Goal: Information Seeking & Learning: Check status

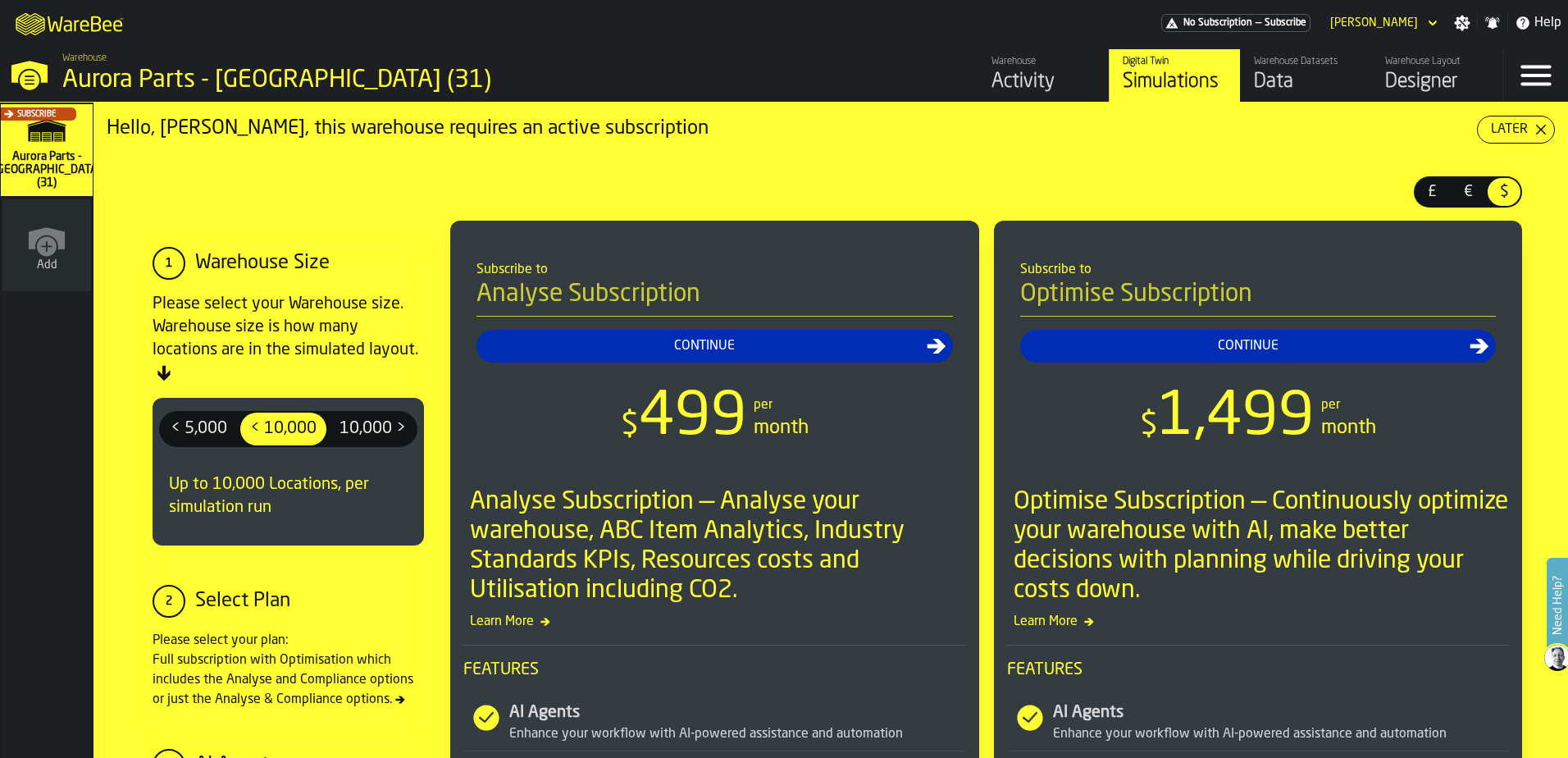
click at [1019, 77] on div "Activity" at bounding box center [1043, 82] width 104 height 26
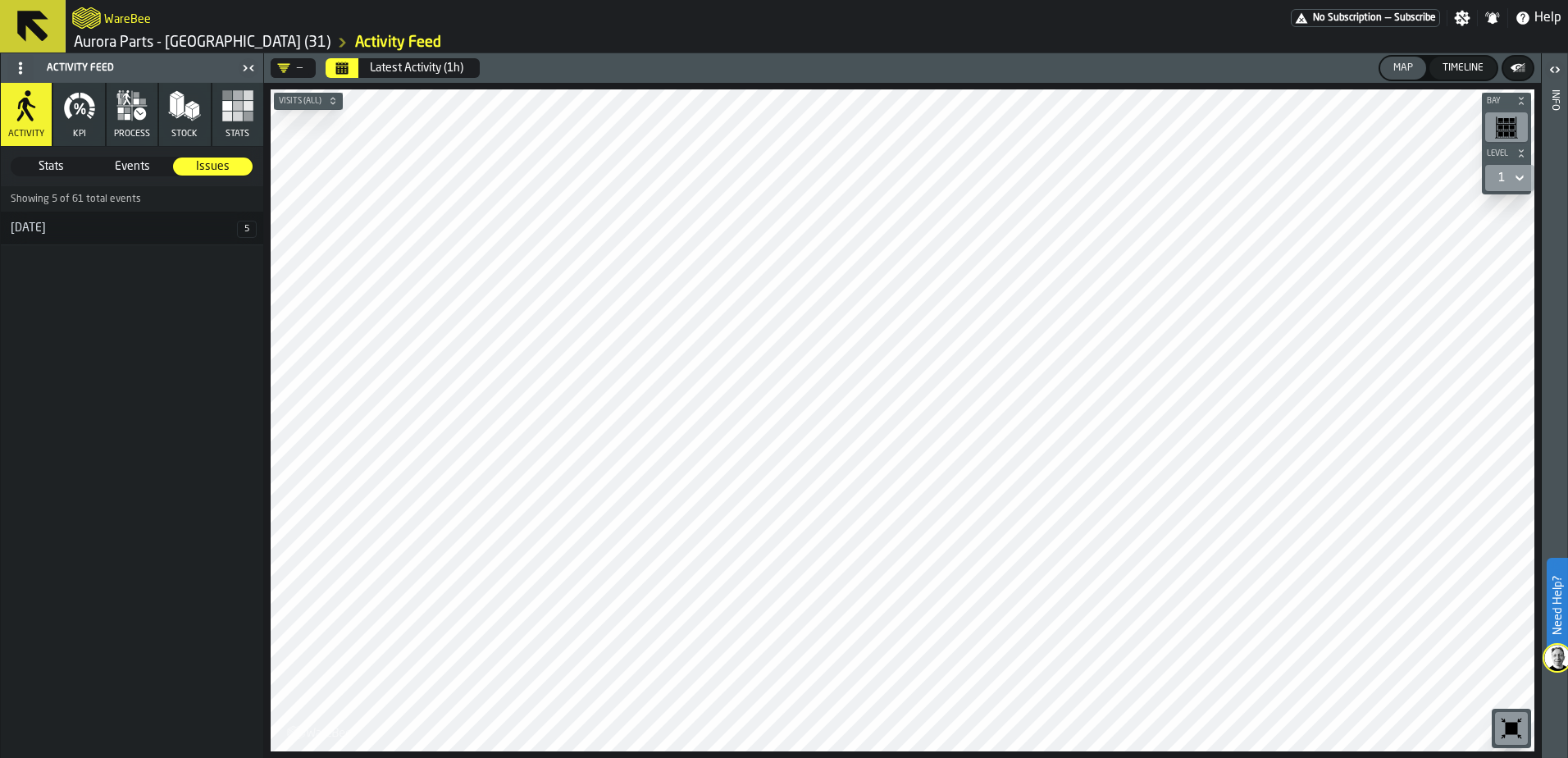
click at [119, 160] on span "Events" at bounding box center [132, 166] width 78 height 16
click at [45, 201] on div "[DATE]" at bounding box center [116, 203] width 231 height 13
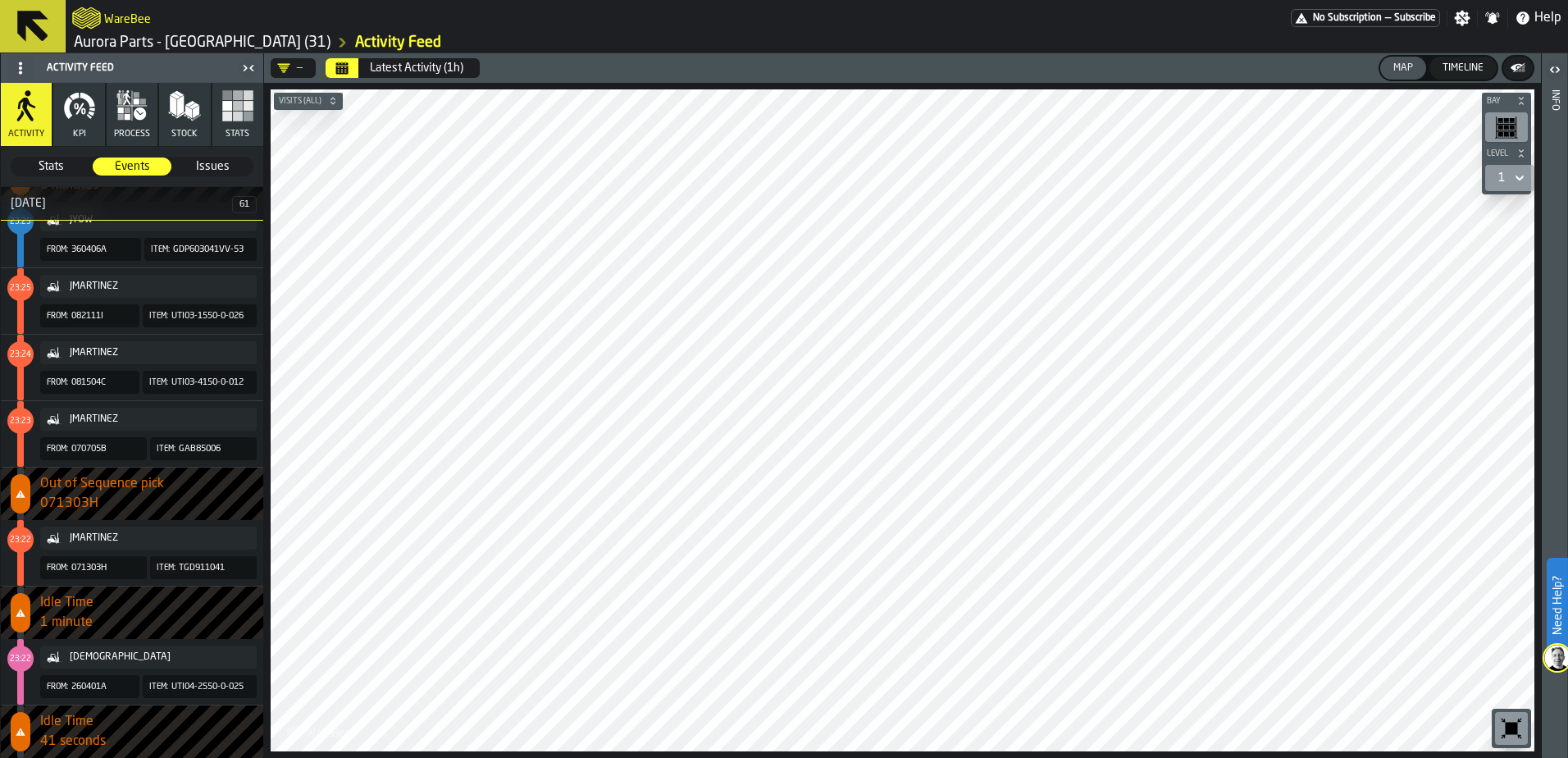
scroll to position [574, 0]
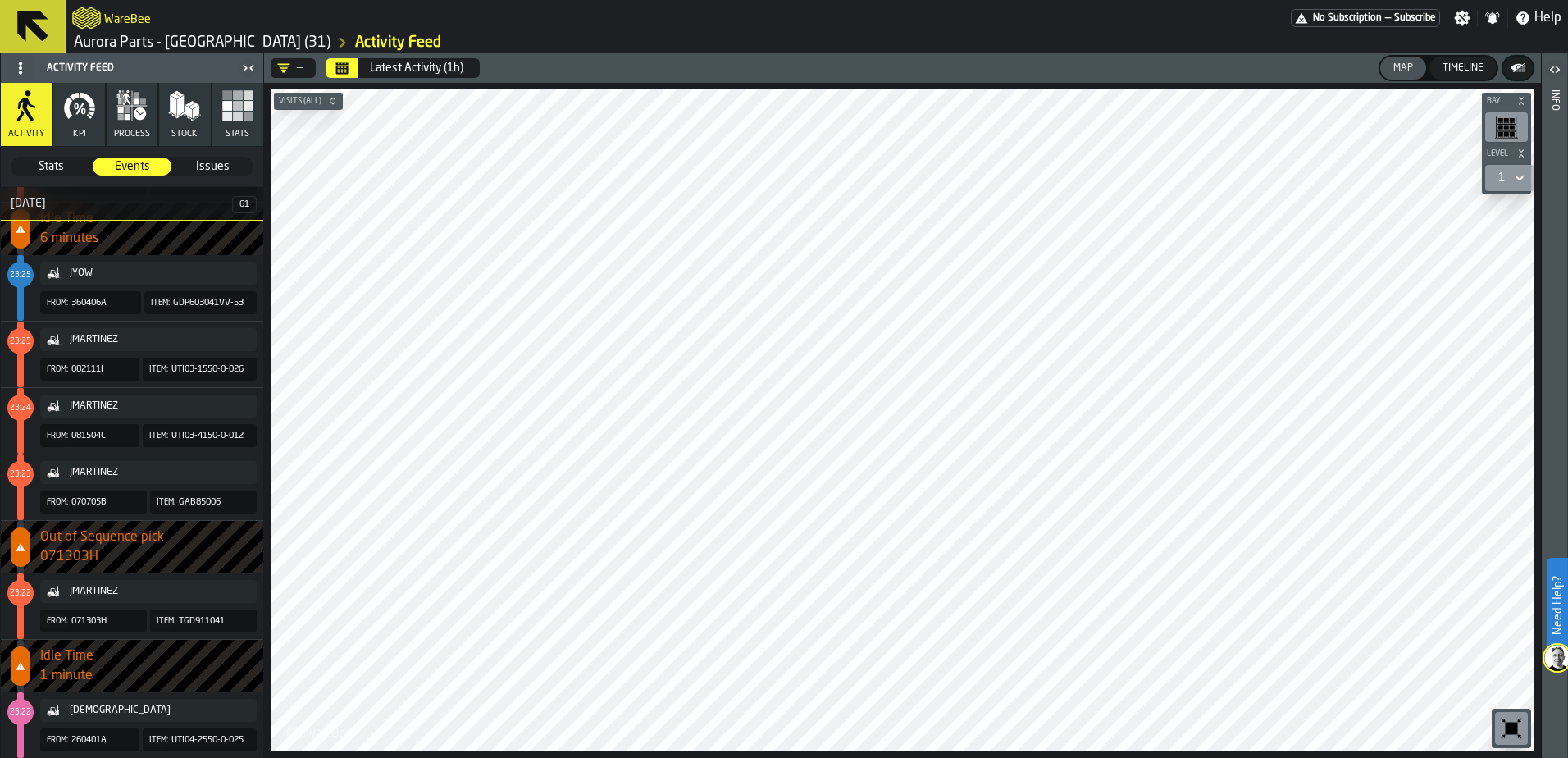
click at [174, 109] on icon "button" at bounding box center [184, 106] width 32 height 32
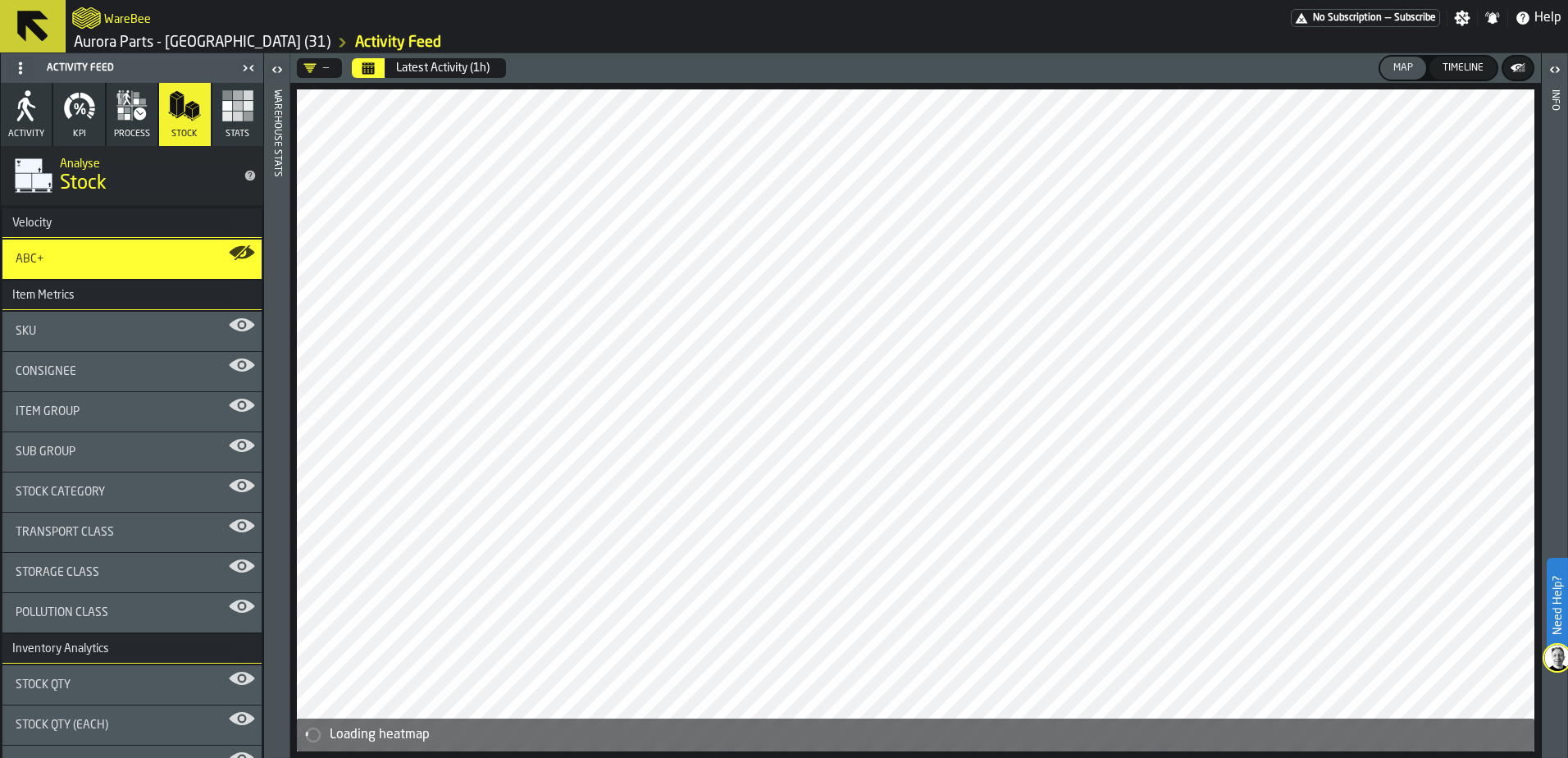
click at [39, 260] on span "ABC+" at bounding box center [29, 259] width 28 height 13
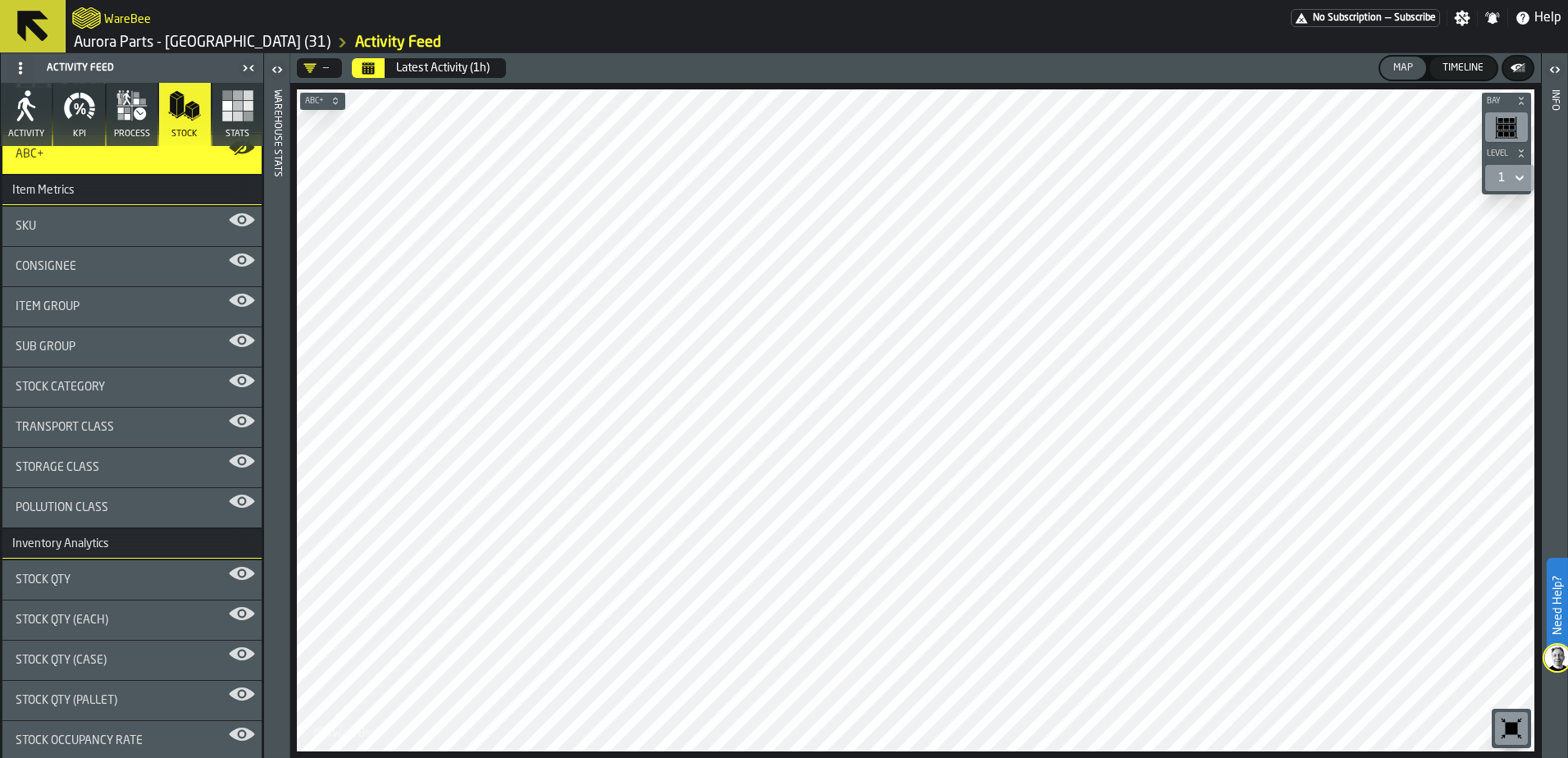
scroll to position [111, 0]
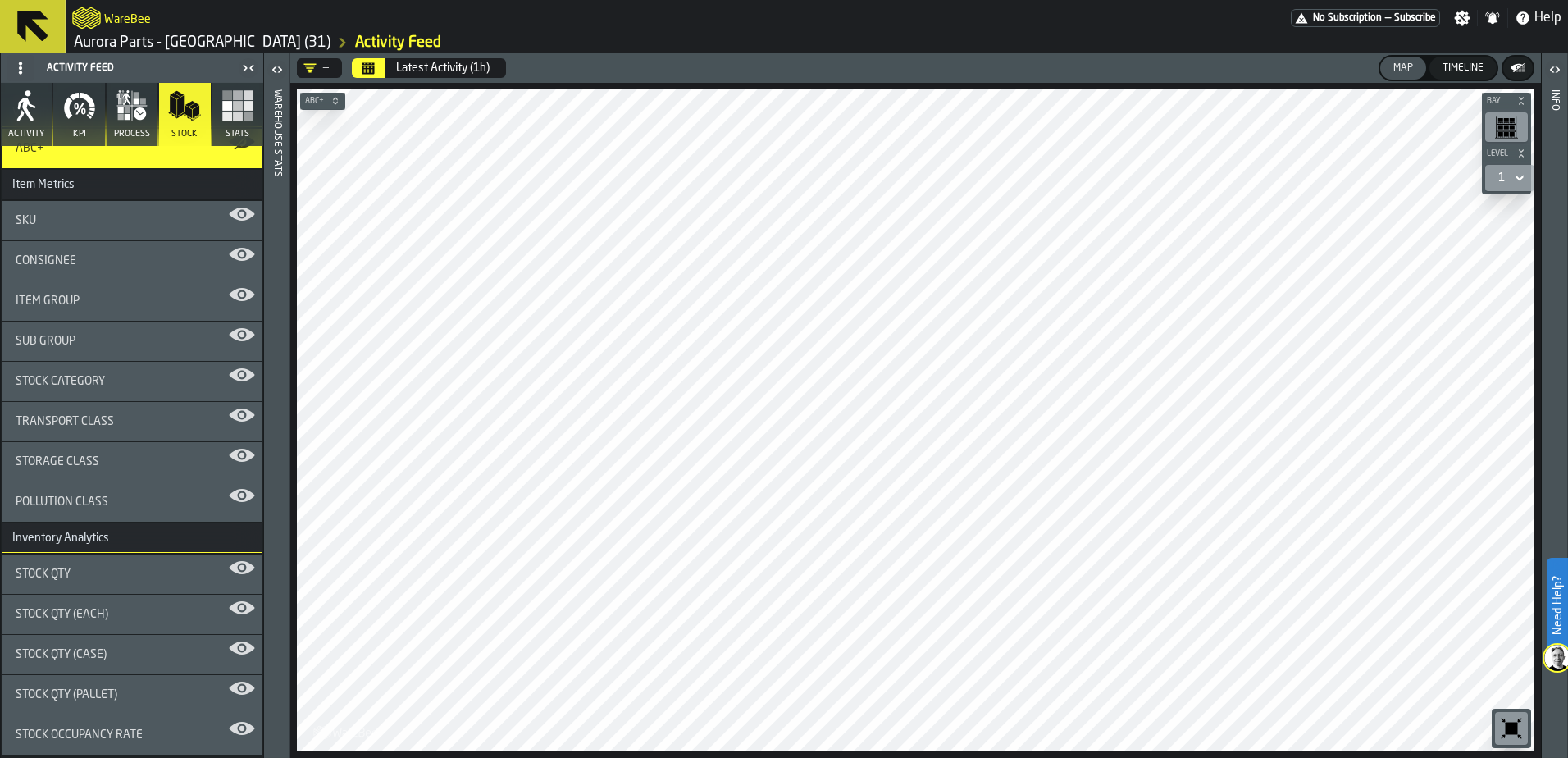
click at [56, 609] on span "Stock Qty (EACH)" at bounding box center [61, 614] width 93 height 13
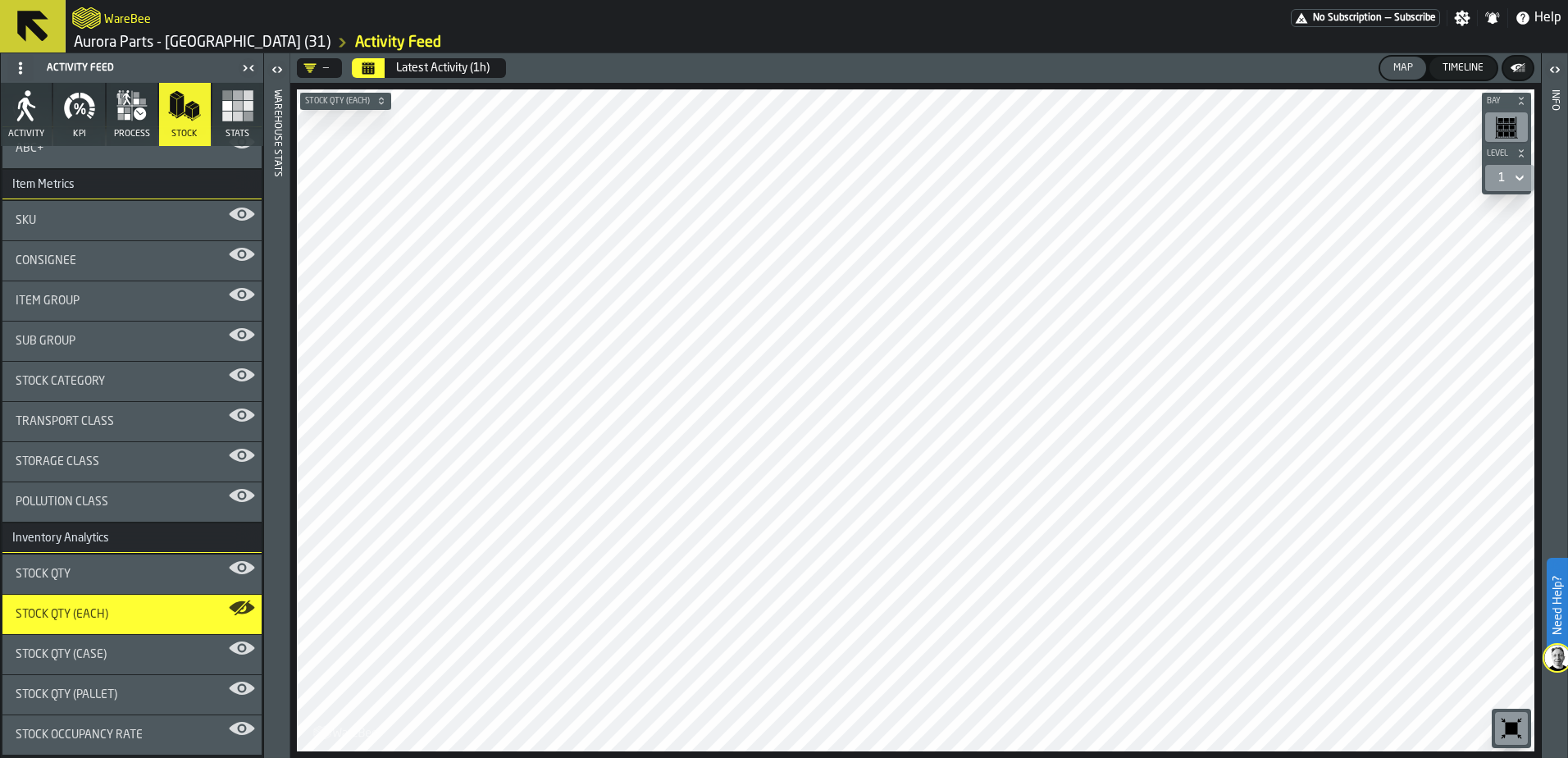
click at [65, 650] on span "Stock Qty (CASE)" at bounding box center [61, 654] width 91 height 13
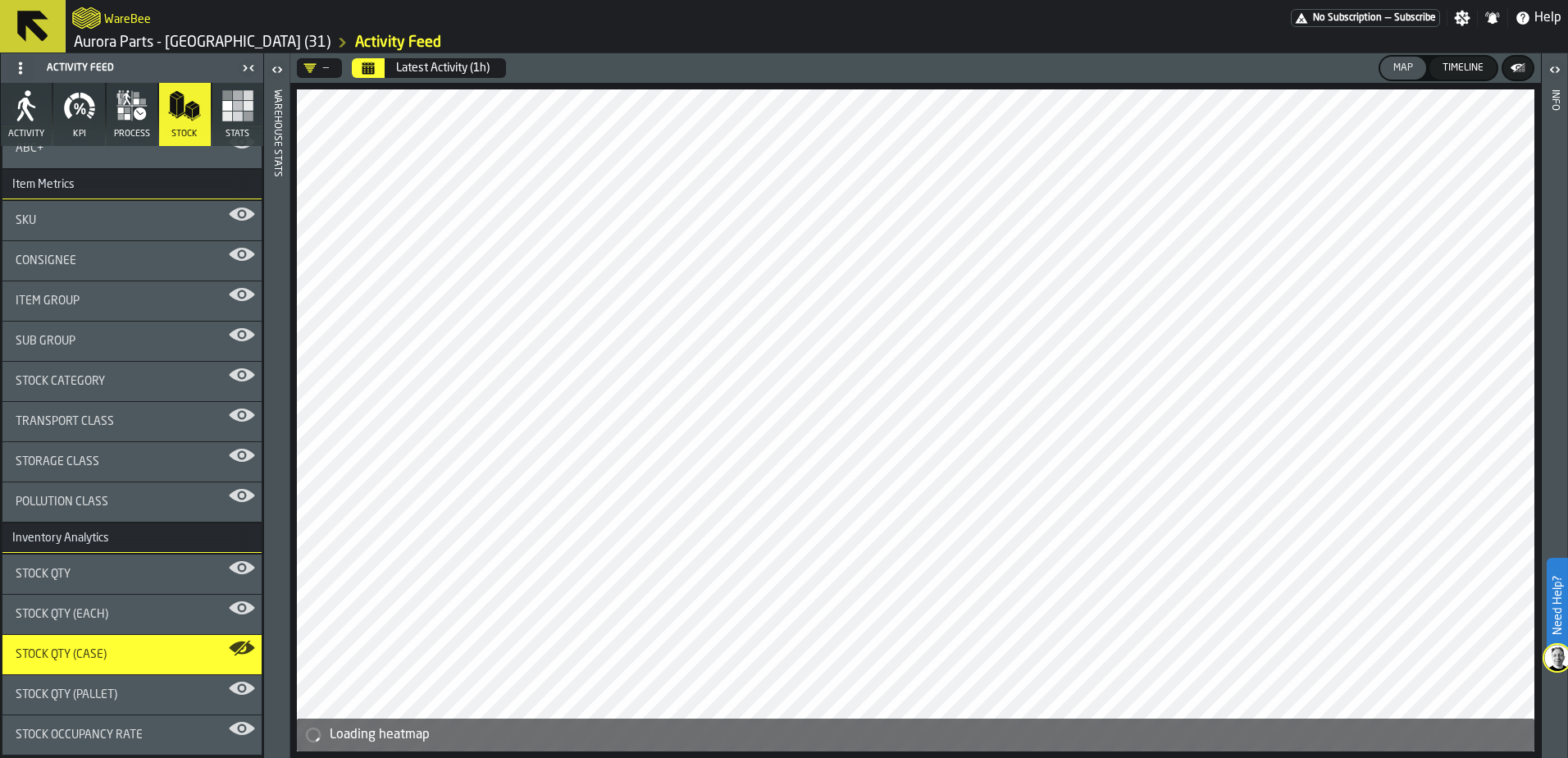
click at [73, 566] on div "Stock Qty" at bounding box center [132, 574] width 259 height 39
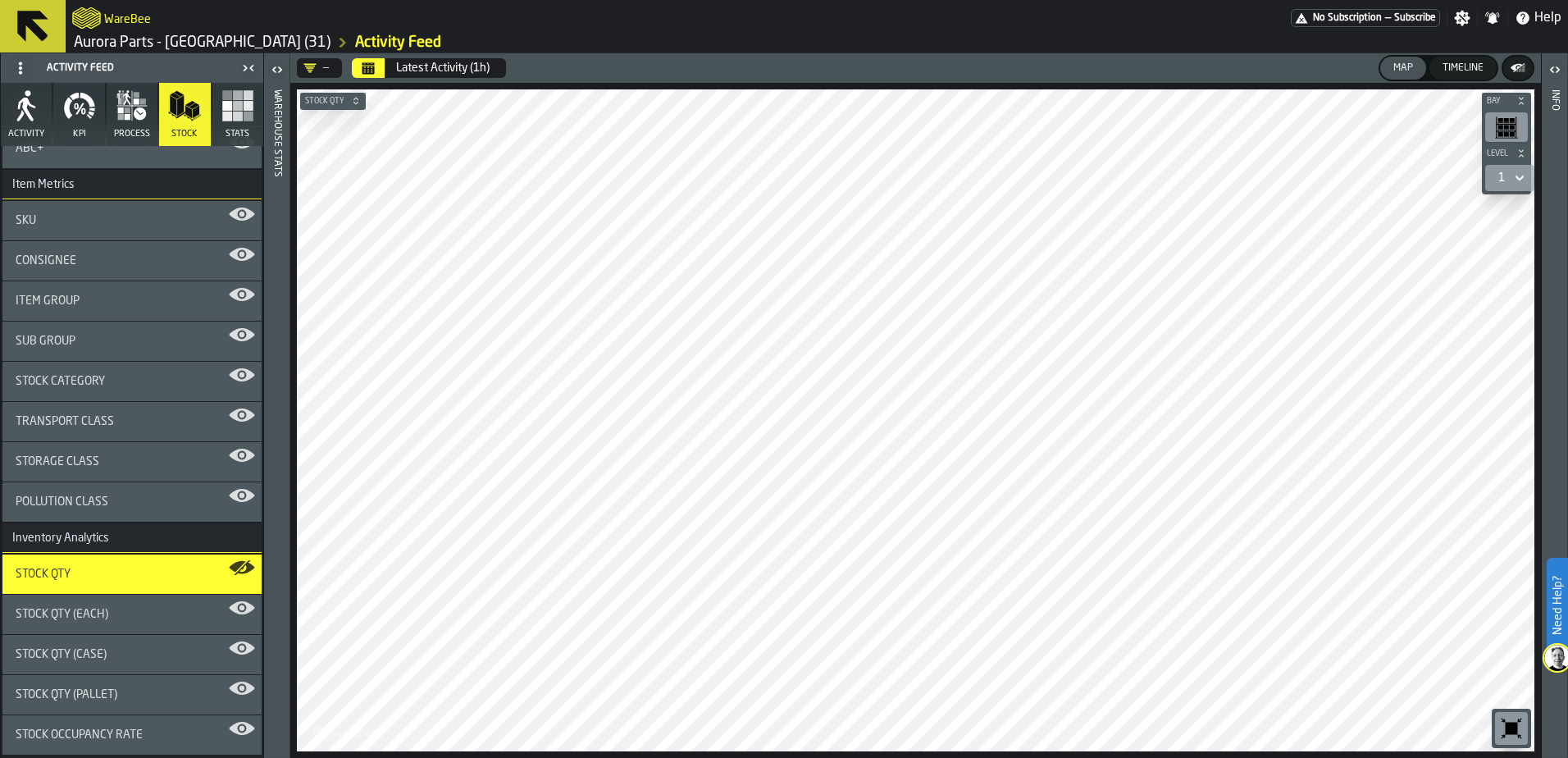
click at [1519, 177] on icon at bounding box center [1519, 178] width 16 height 20
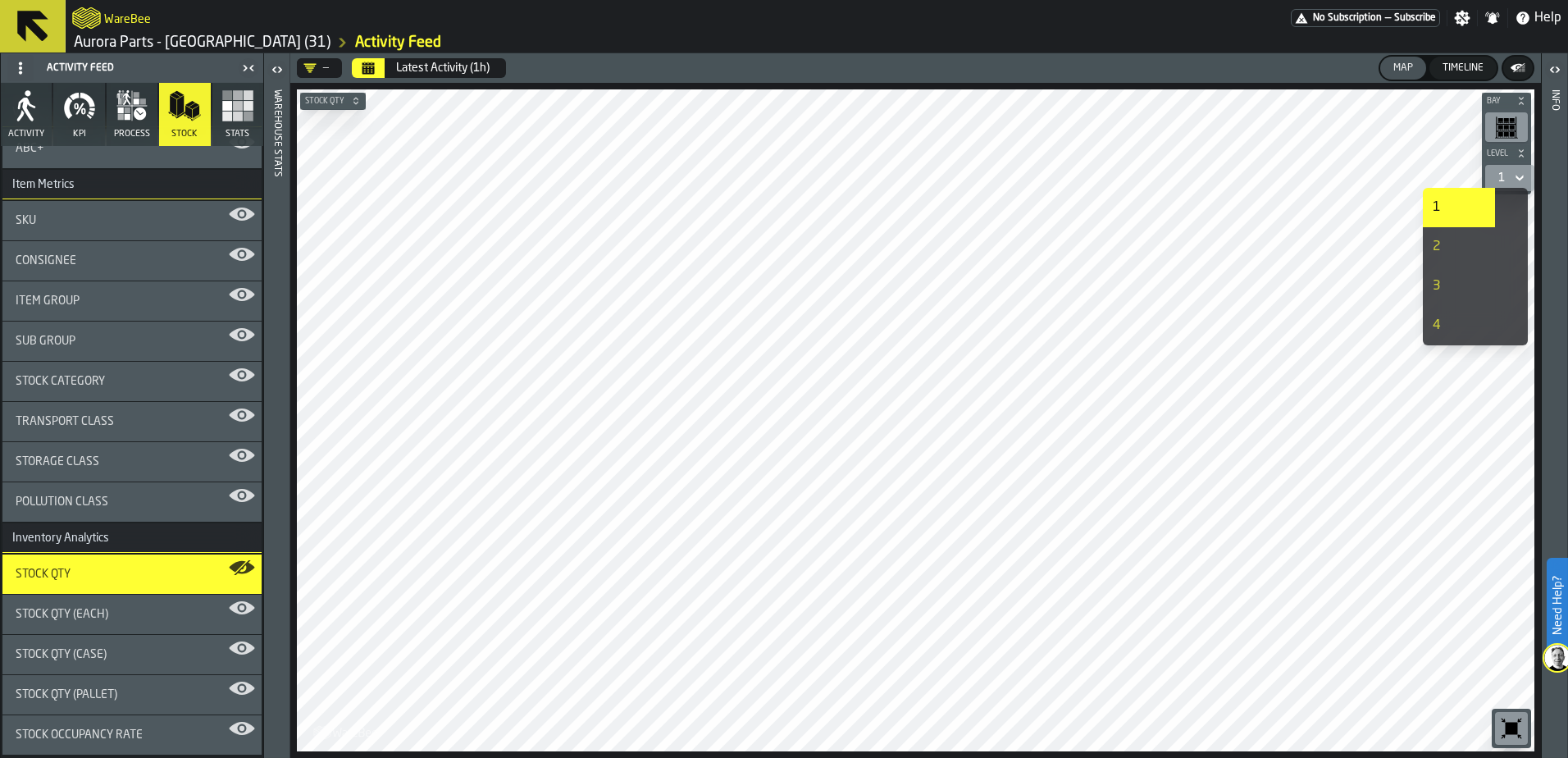
click at [1443, 248] on div "2" at bounding box center [1459, 247] width 53 height 20
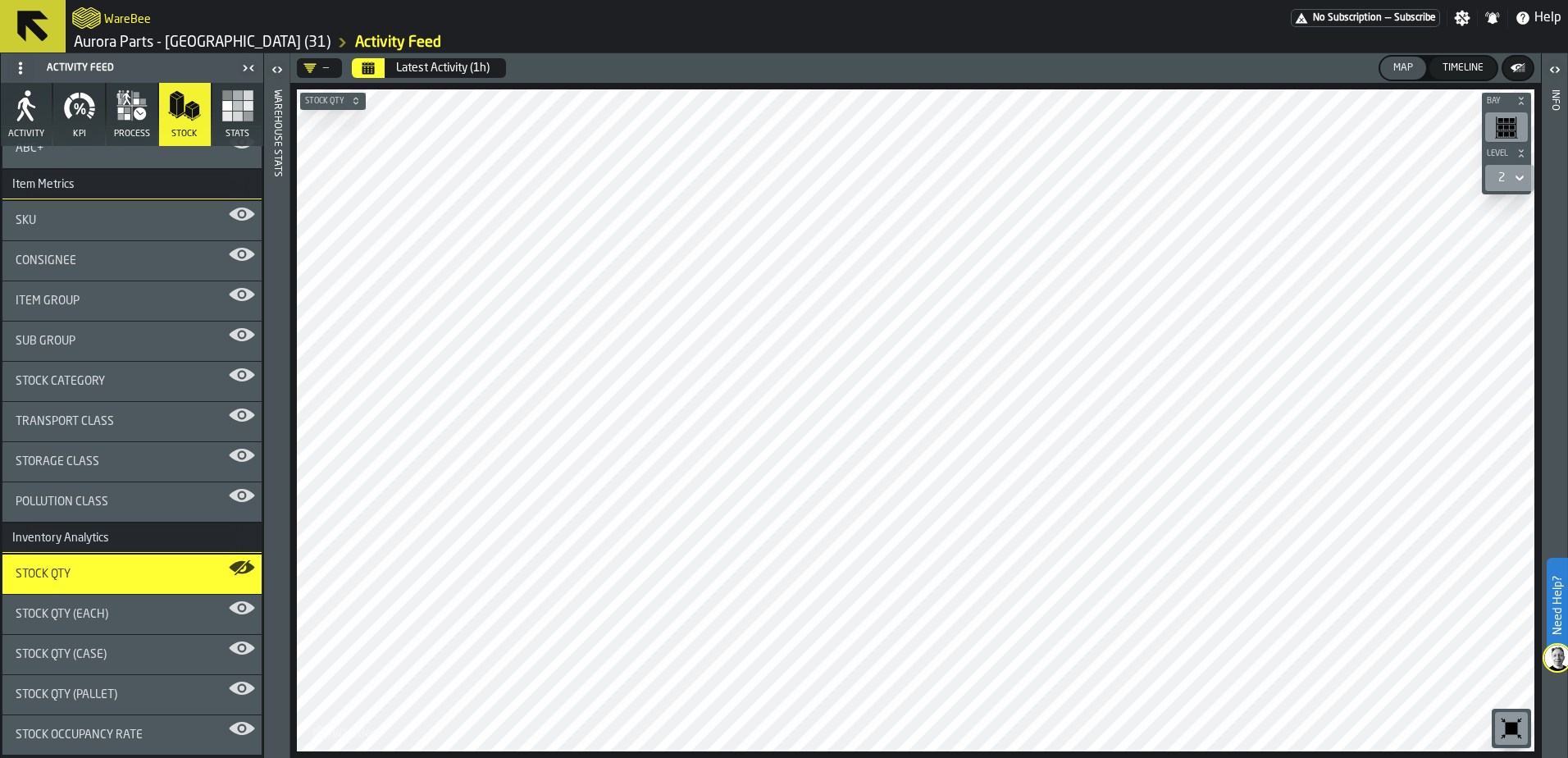
click at [1522, 178] on icon at bounding box center [1519, 178] width 8 height 6
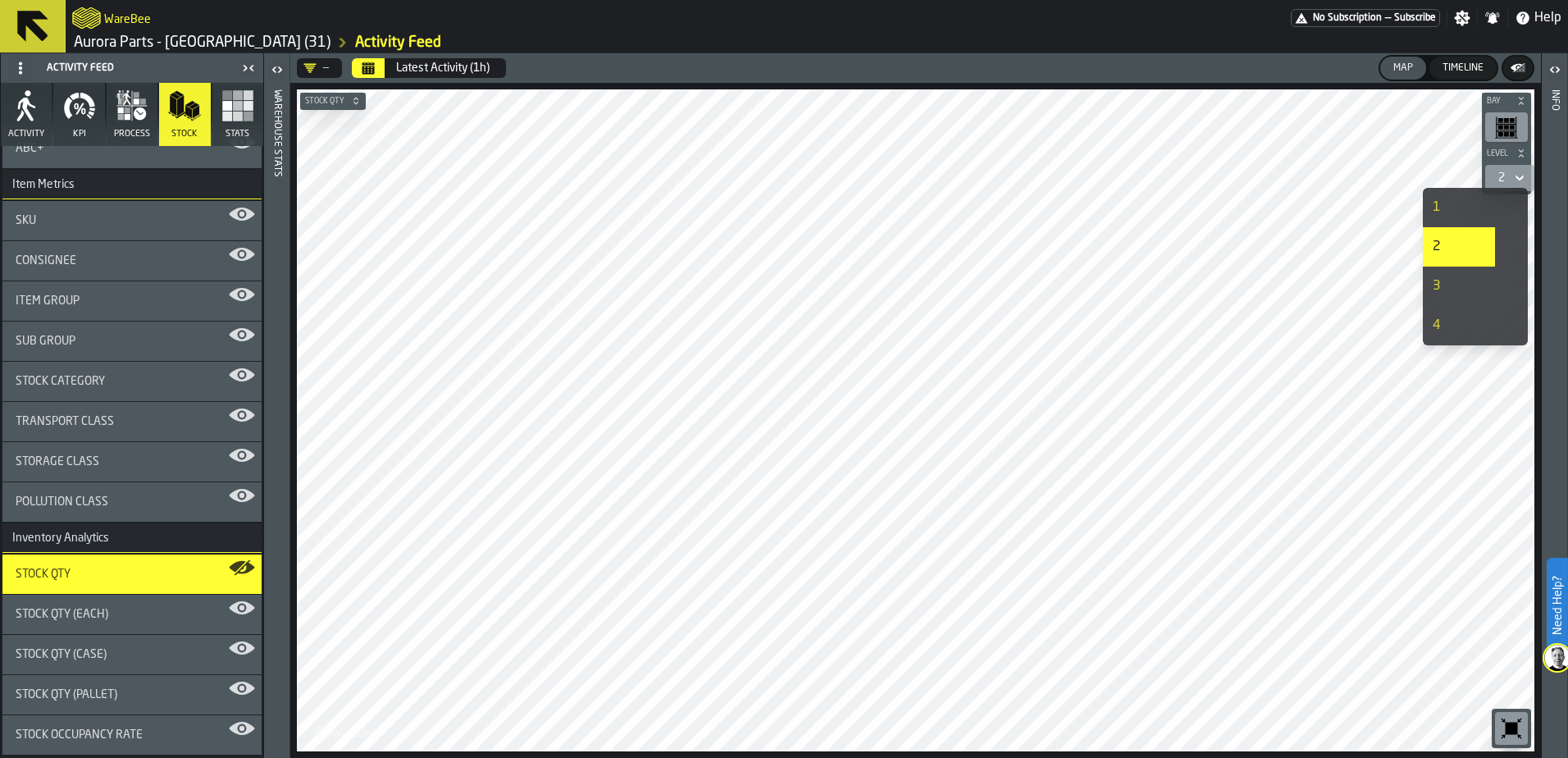
click at [1438, 327] on div "4" at bounding box center [1459, 325] width 53 height 20
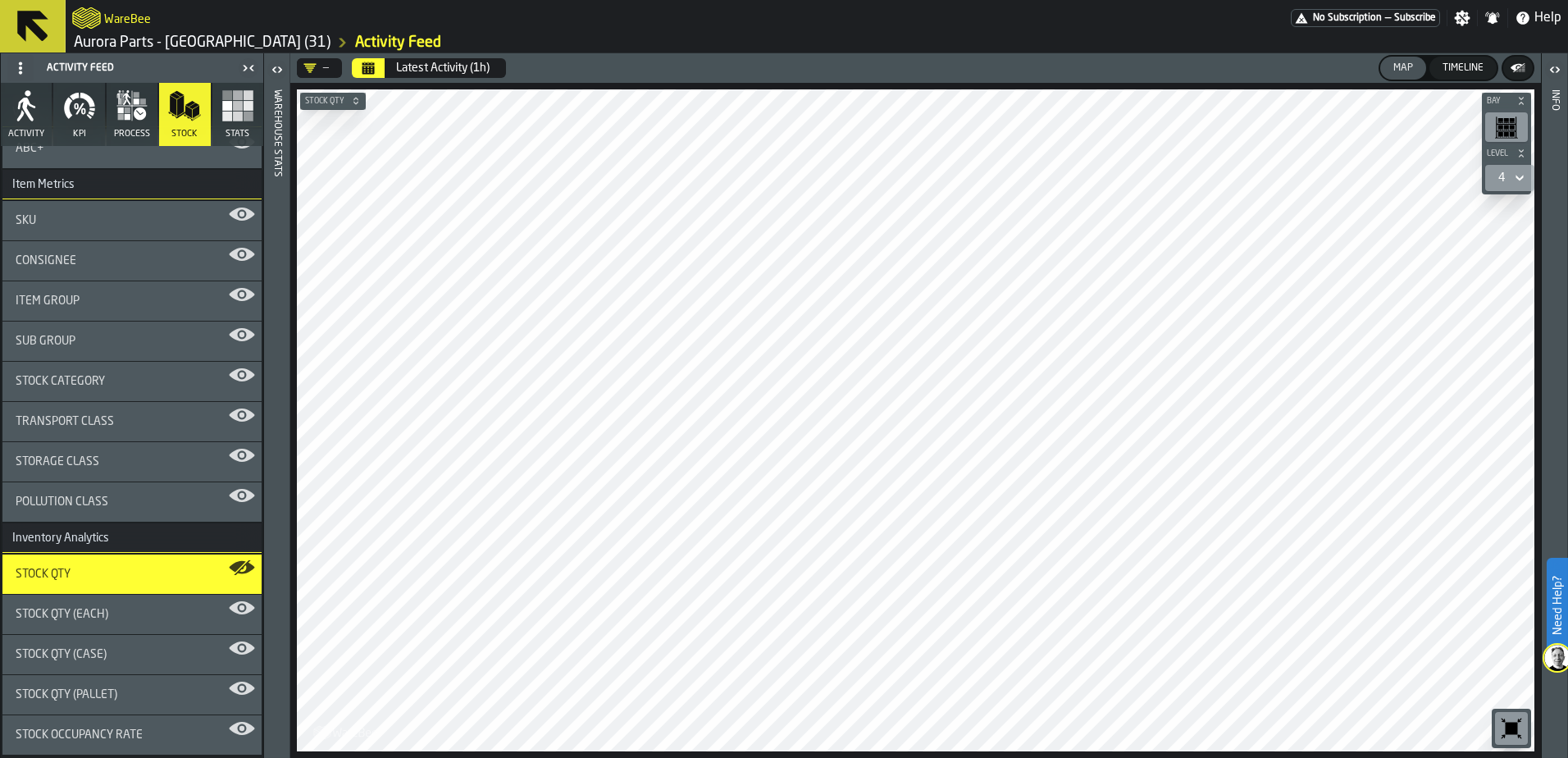
click at [1519, 175] on icon at bounding box center [1519, 178] width 16 height 20
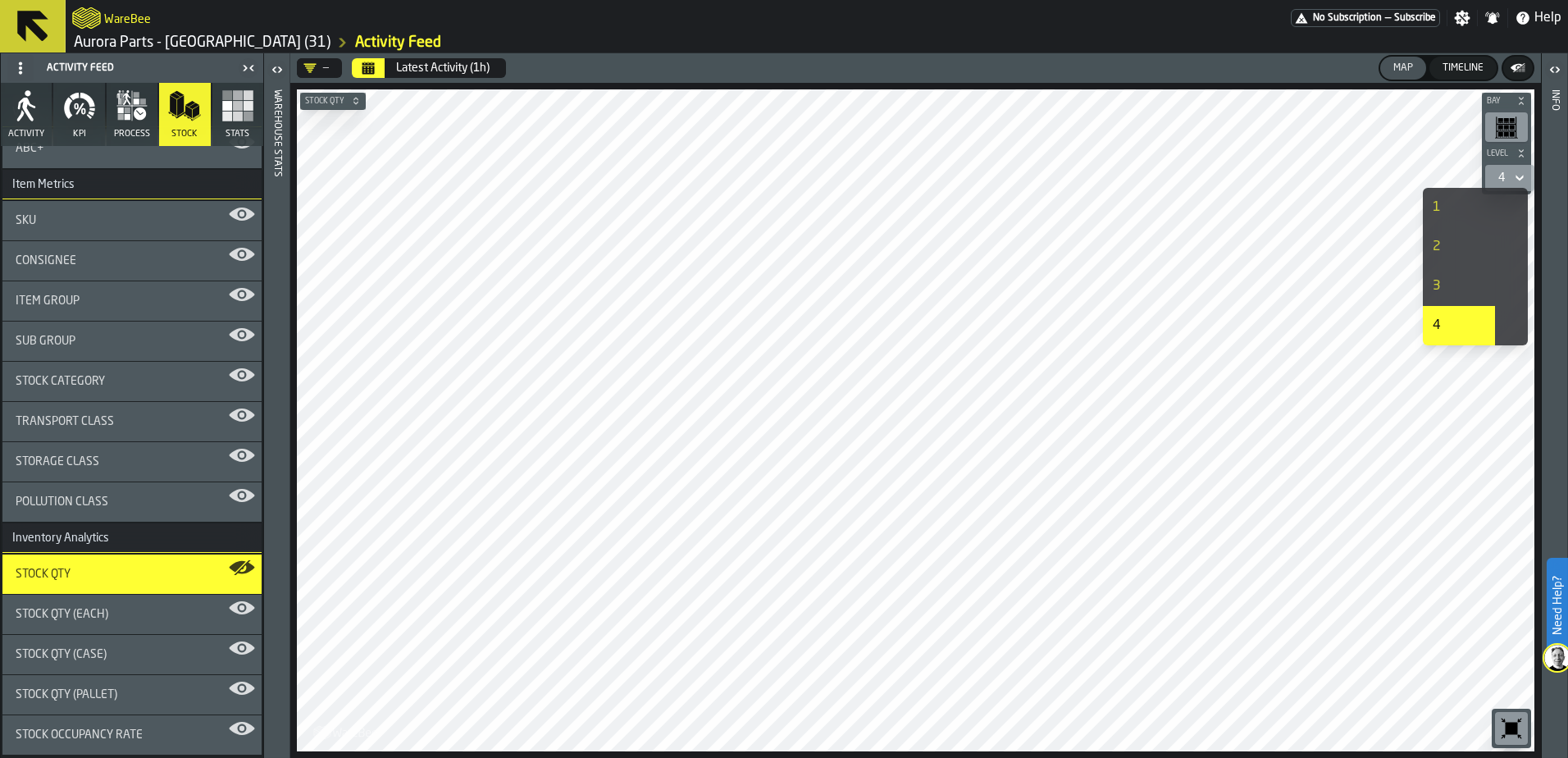
click at [1437, 208] on div "1" at bounding box center [1459, 207] width 53 height 20
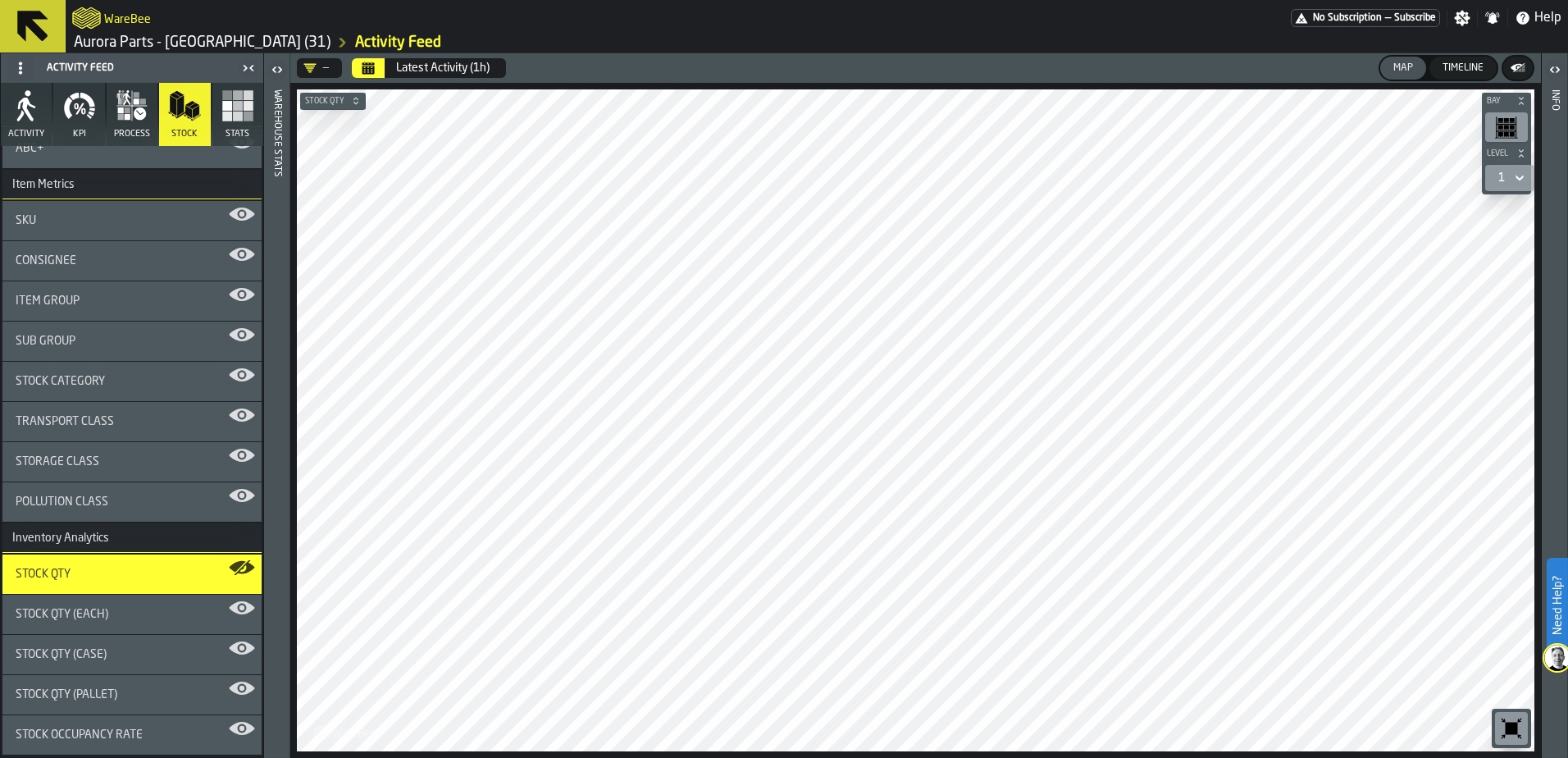
click at [1501, 131] on rect "button-toolbar-undefined" at bounding box center [1506, 131] width 19 height 1
click at [1511, 131] on rect "button-toolbar-undefined" at bounding box center [1506, 131] width 19 height 1
click at [1522, 105] on icon "button-" at bounding box center [1521, 101] width 10 height 10
click at [1521, 105] on icon "button-" at bounding box center [1521, 101] width 10 height 10
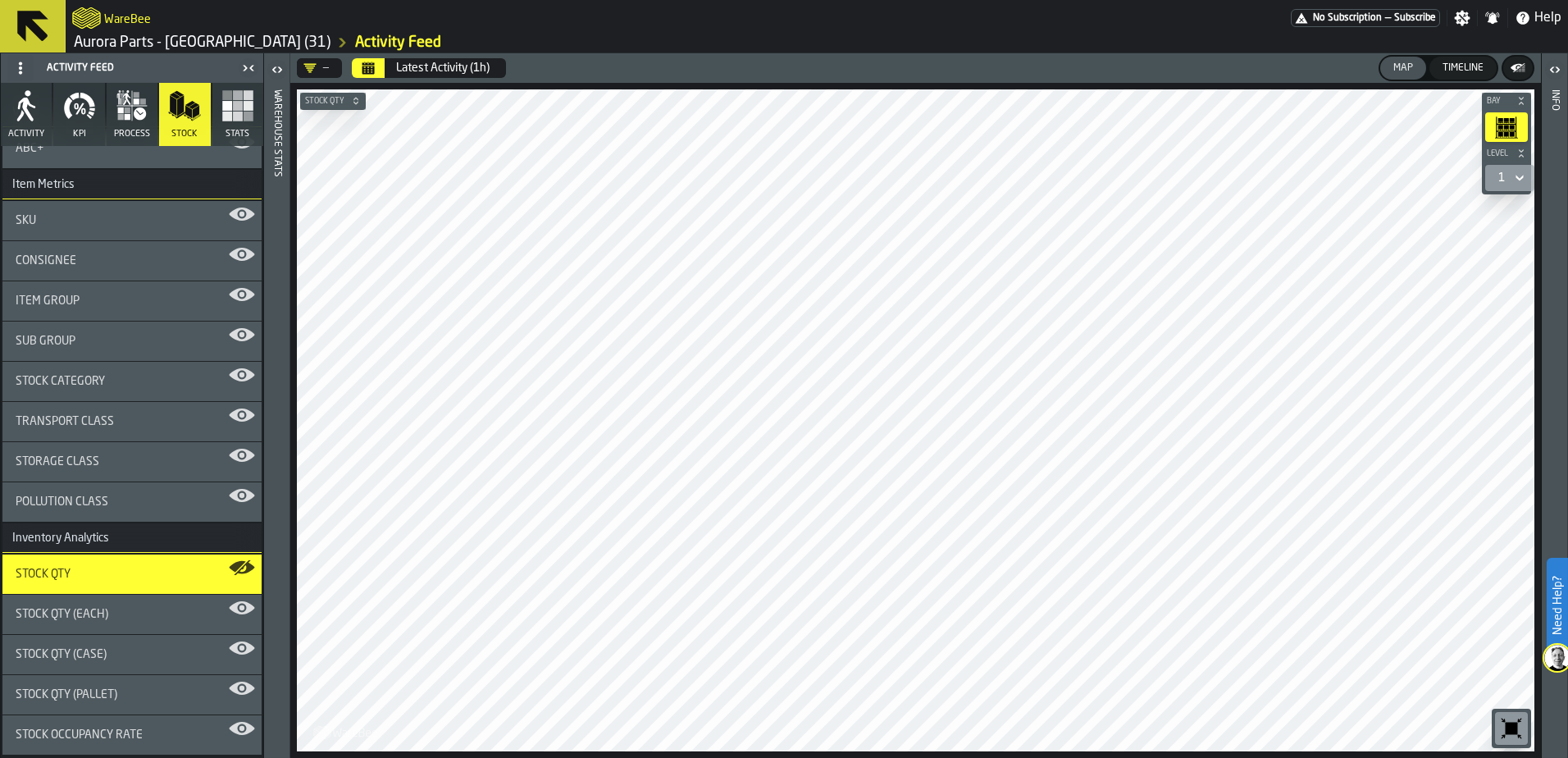
click at [1506, 130] on icon "button-toolbar-undefined" at bounding box center [1507, 130] width 5 height 1
click at [323, 752] on div "Bay Level 1 M A K I N G W A R E H O U S E S M O R E EF F I C I E N T Stock Qty" at bounding box center [915, 420] width 1251 height 675
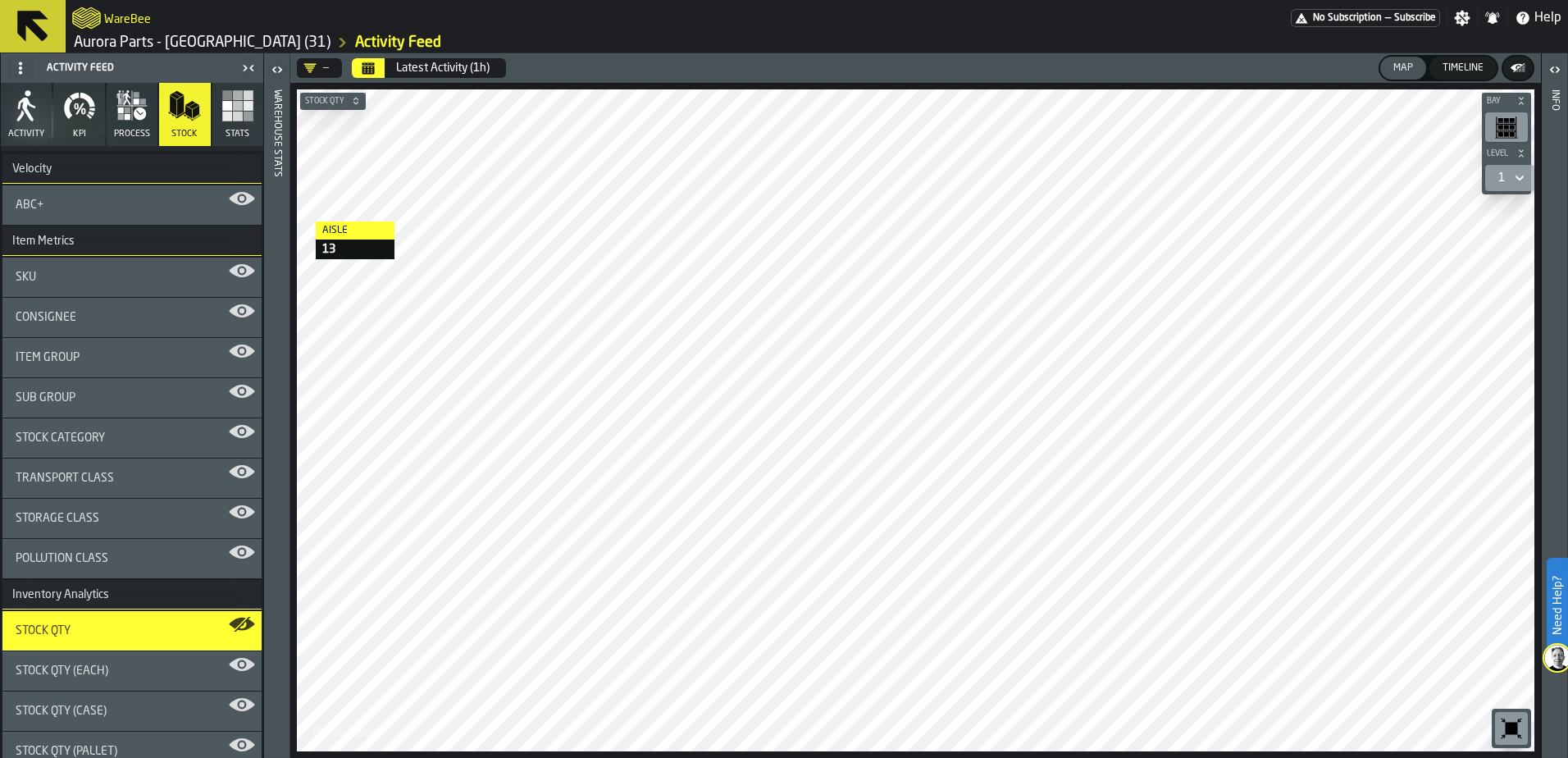
scroll to position [82, 0]
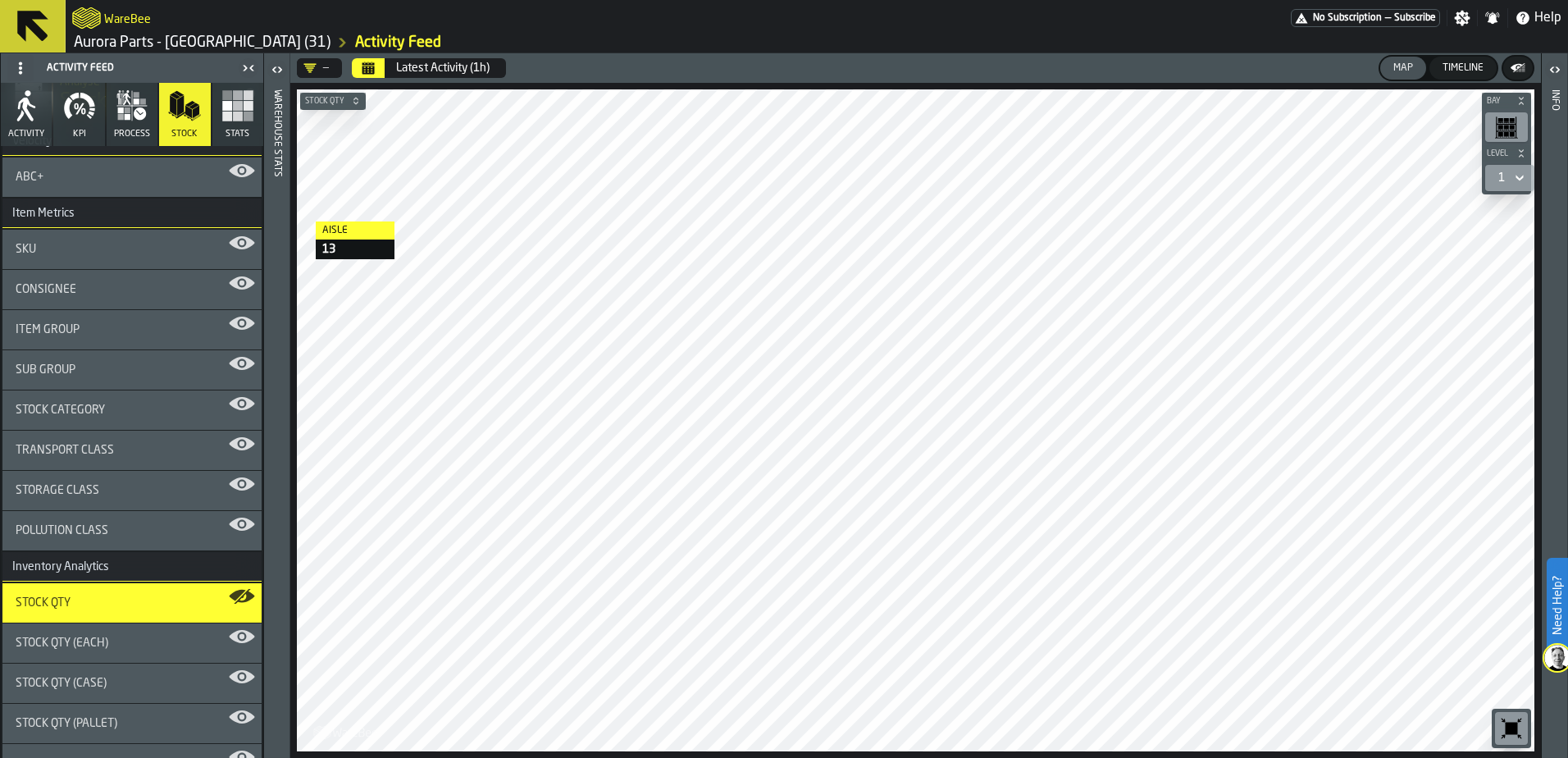
click at [60, 327] on span "Item Group" at bounding box center [47, 329] width 64 height 13
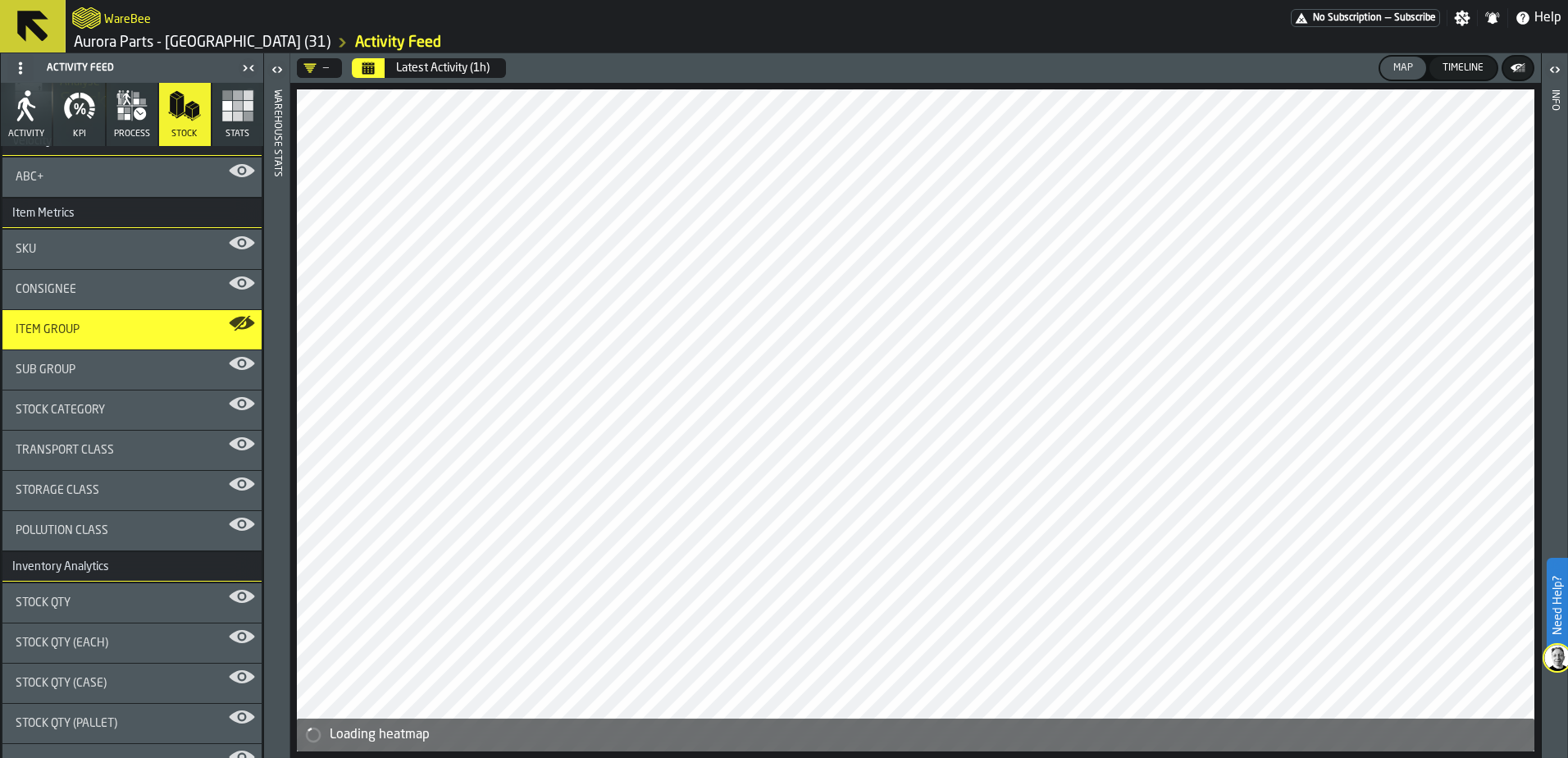
scroll to position [111, 0]
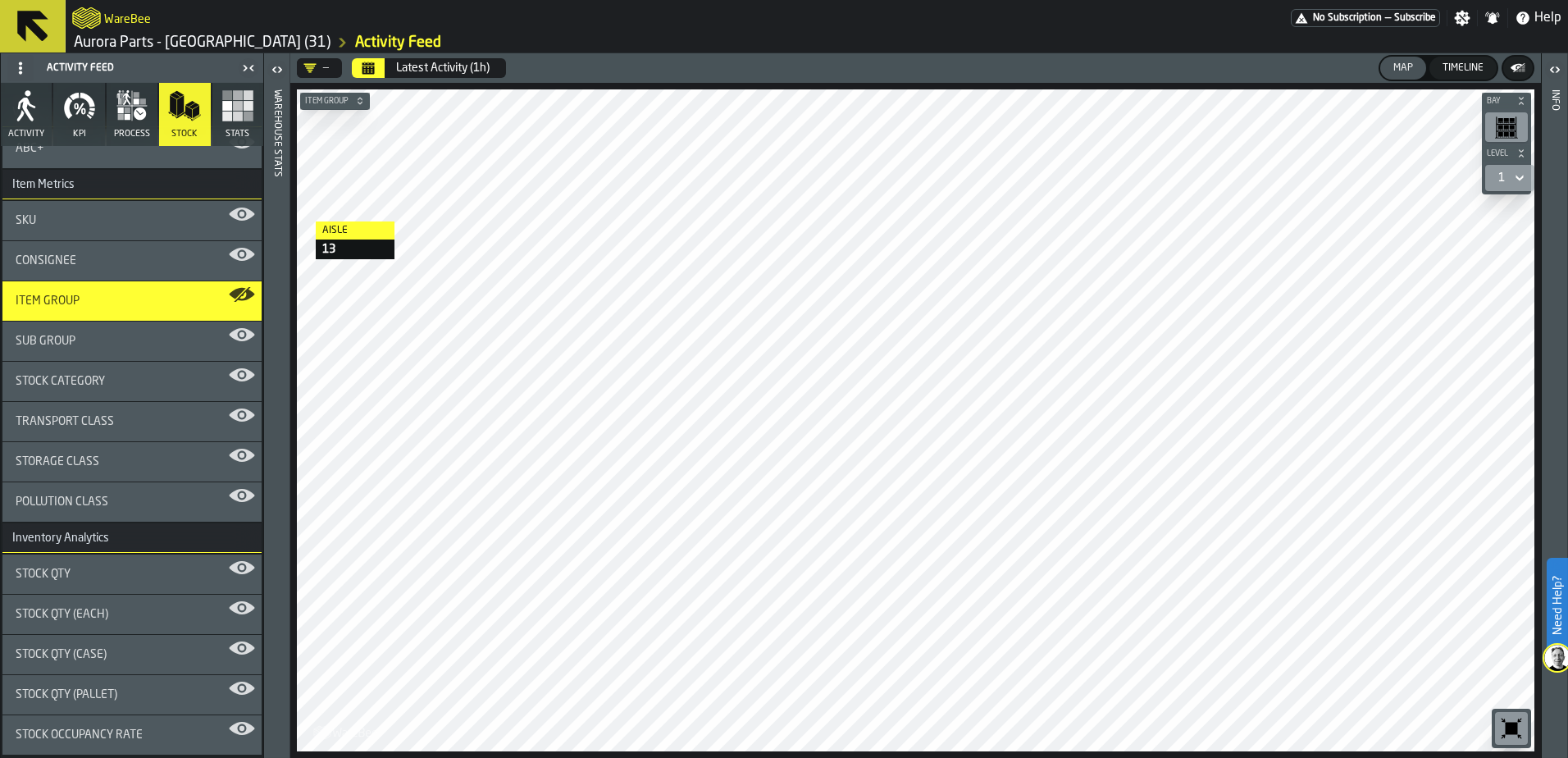
click at [228, 124] on button "Stats" at bounding box center [238, 114] width 51 height 63
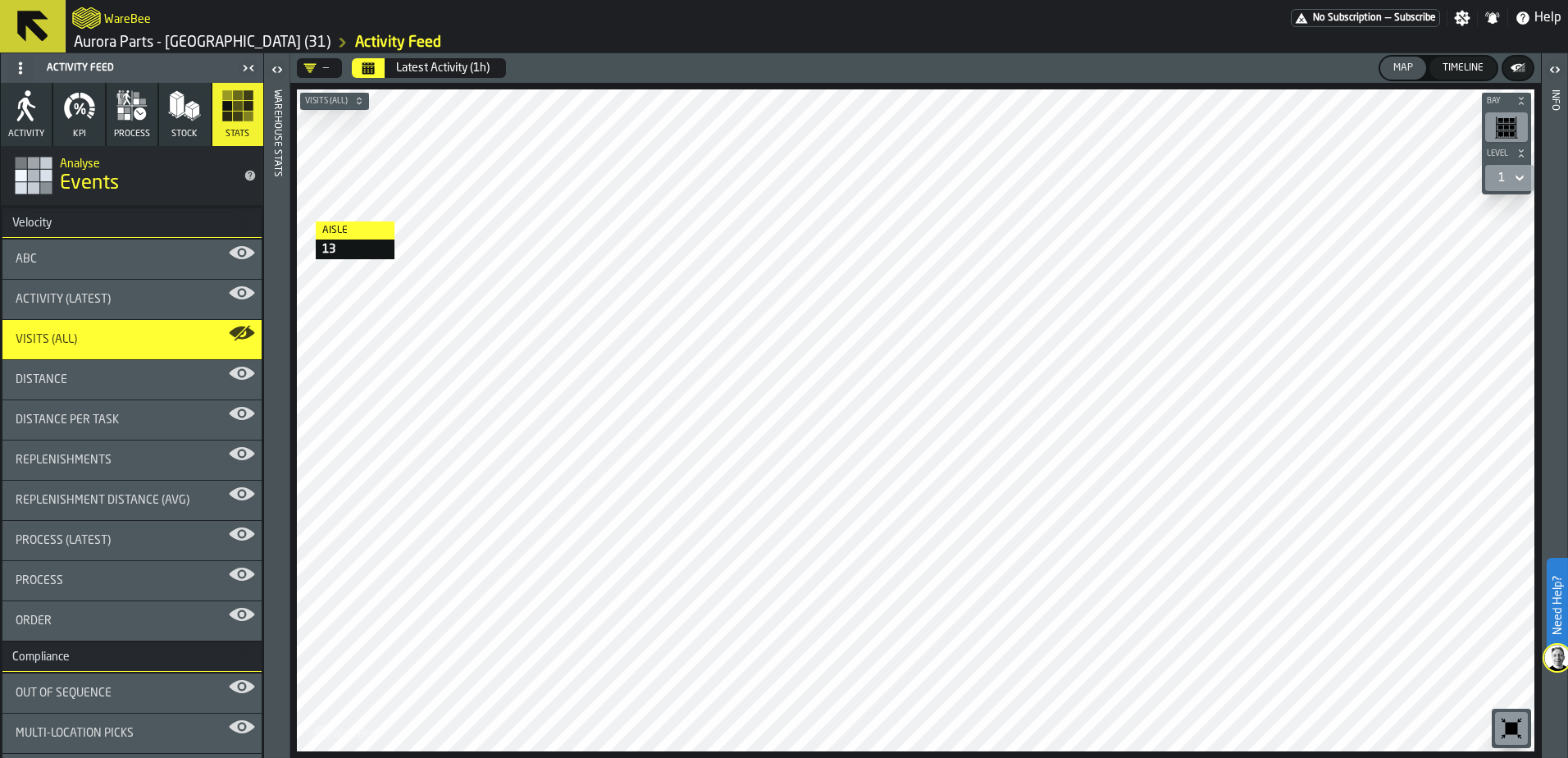
click at [56, 341] on span "Visits (All)" at bounding box center [46, 339] width 61 height 13
click at [23, 102] on icon "button" at bounding box center [26, 109] width 18 height 24
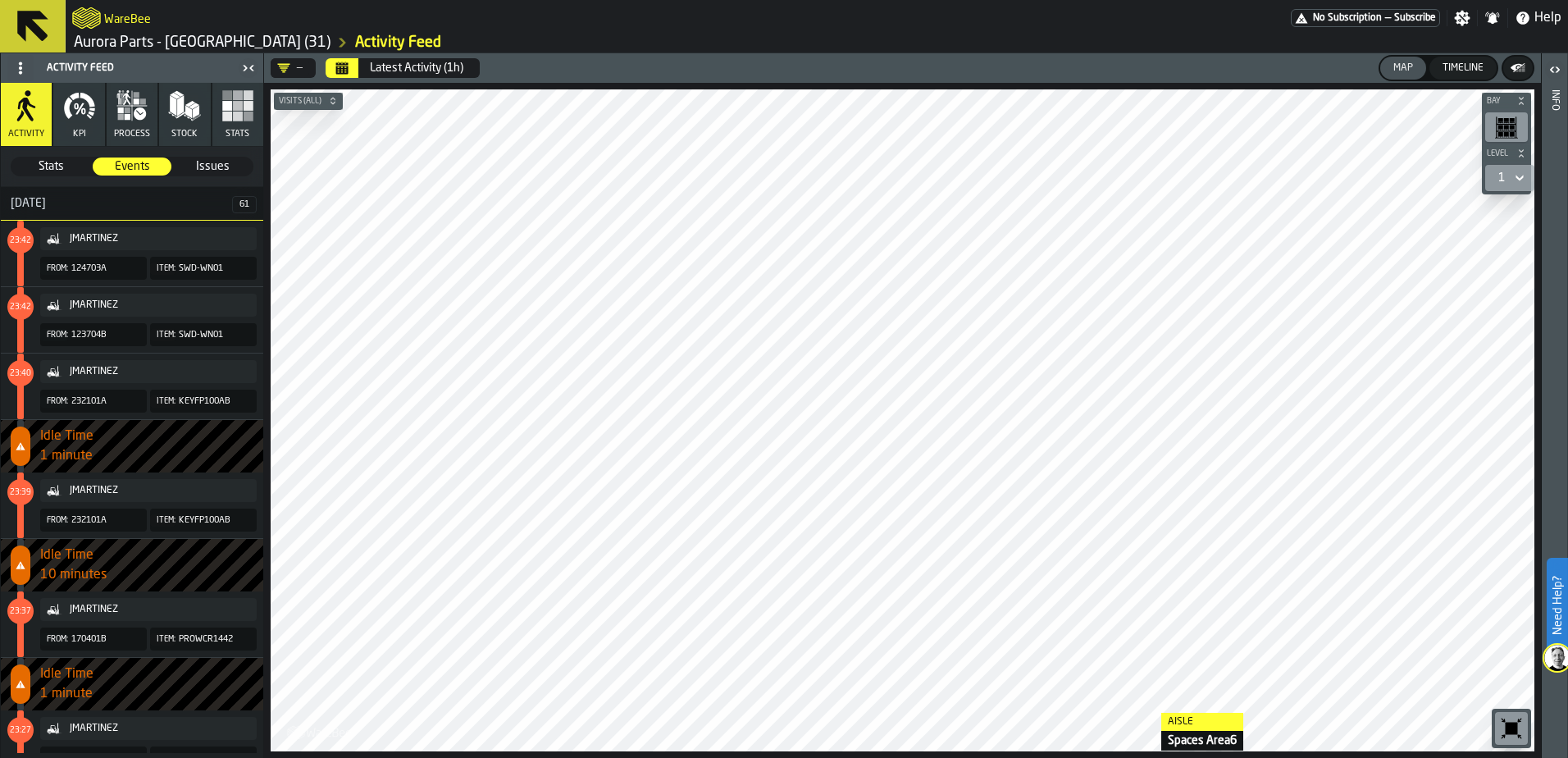
click at [1145, 757] on html "Need Help? WareBee No Subscription — Subscribe Settings Notifications Help Auro…" at bounding box center [784, 379] width 1568 height 758
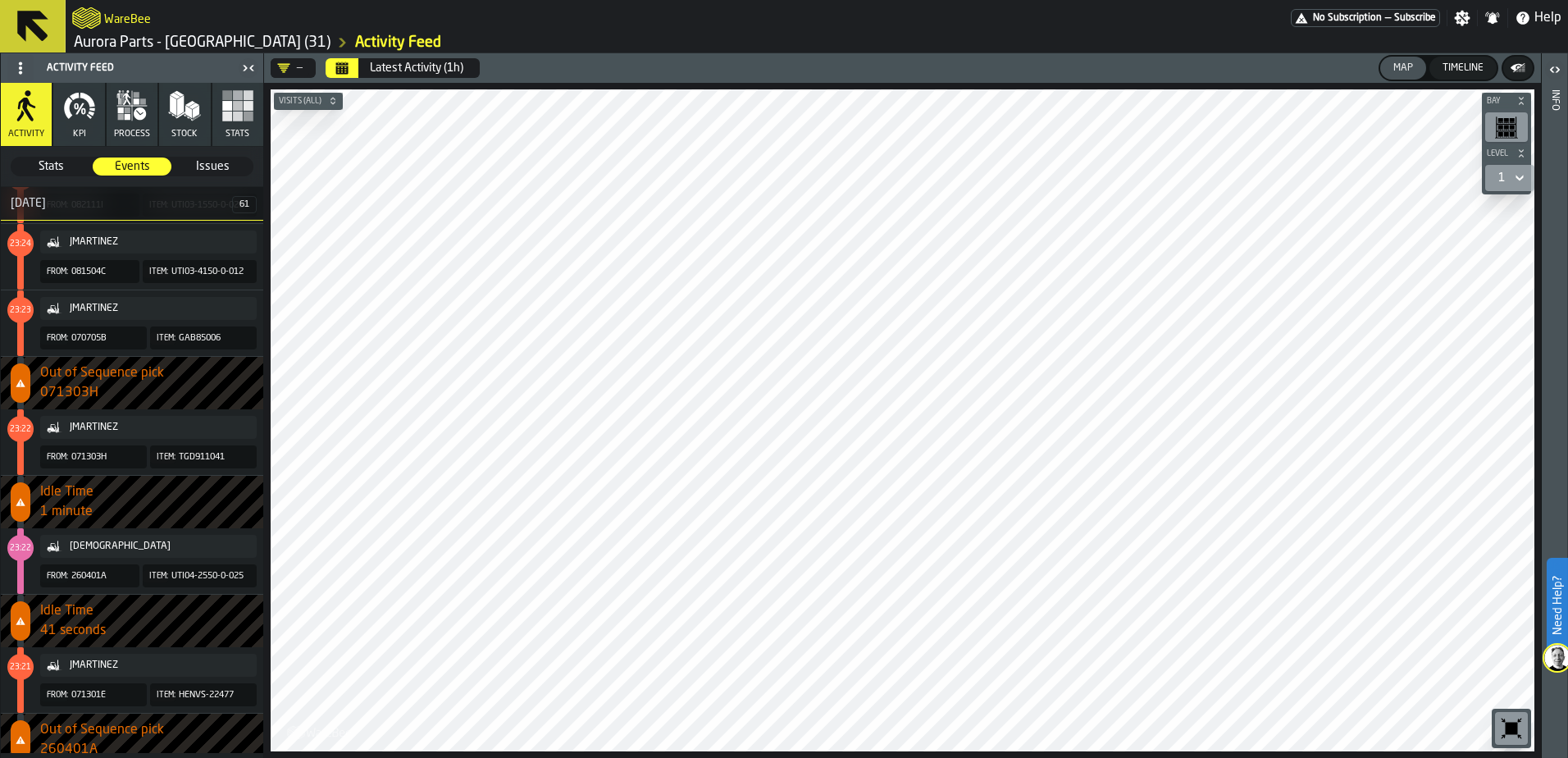
scroll to position [656, 0]
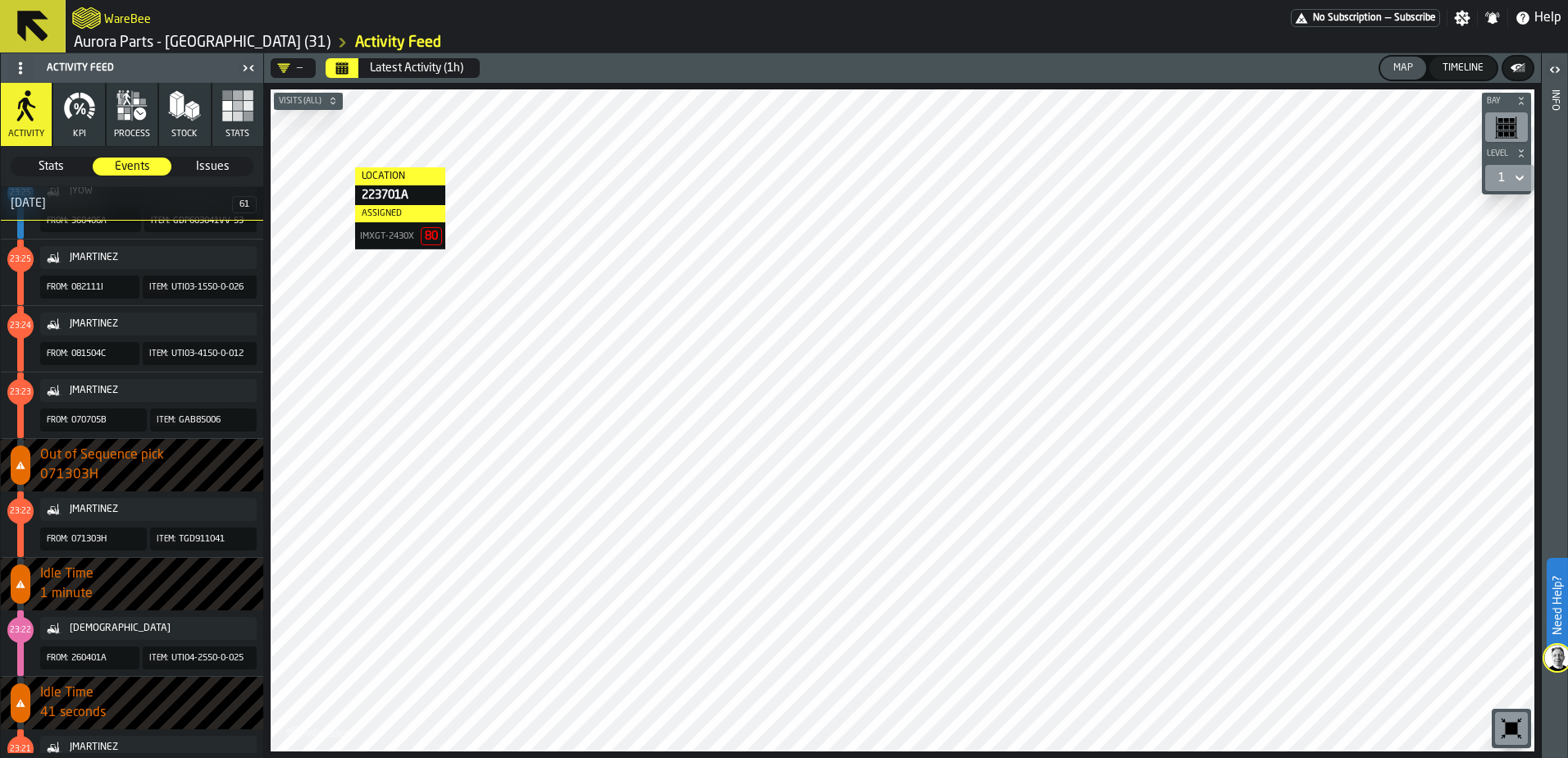
click at [82, 113] on icon "button" at bounding box center [83, 112] width 4 height 7
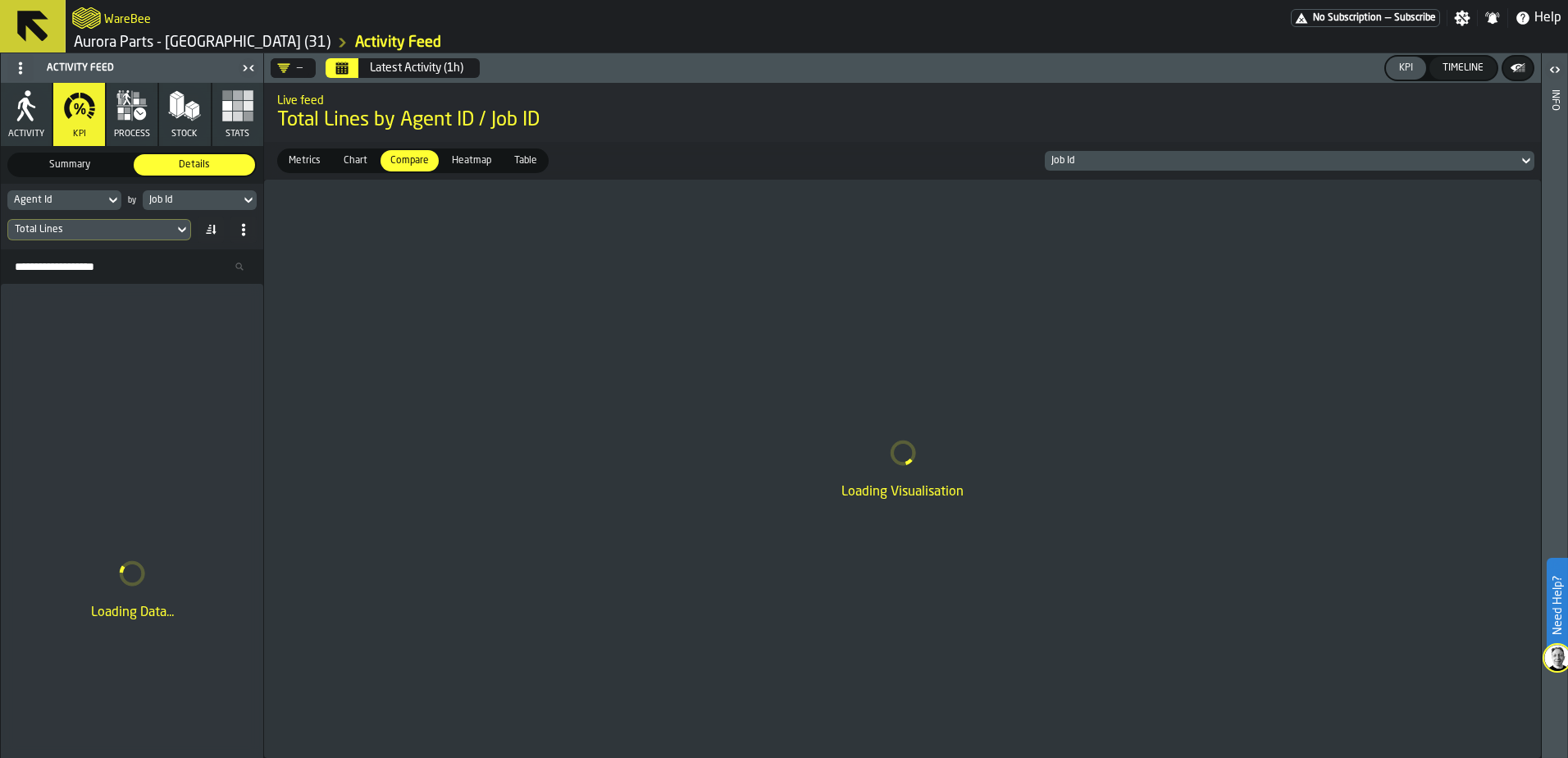
click at [473, 164] on span "Heatmap" at bounding box center [472, 160] width 53 height 15
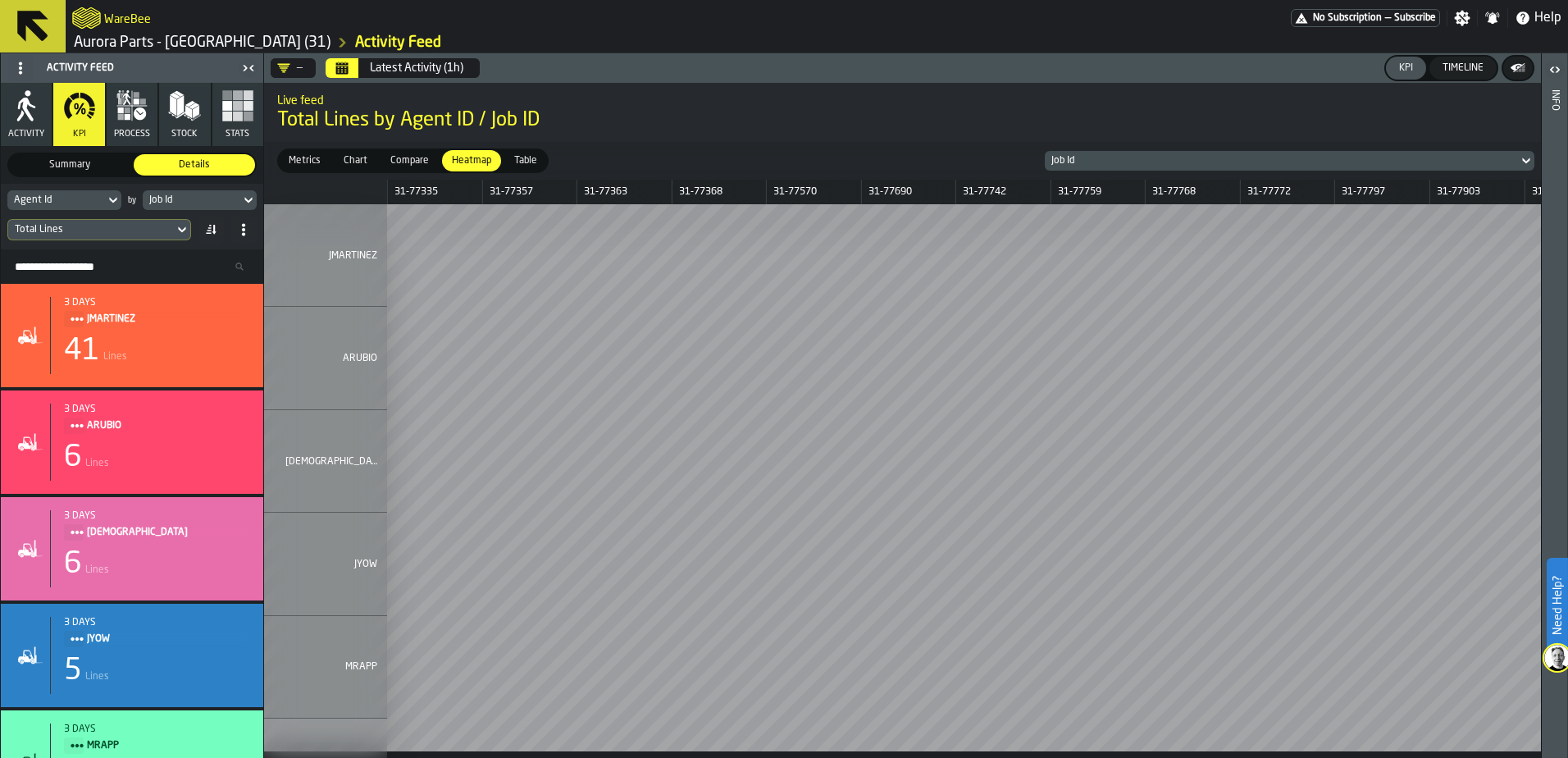
click at [184, 230] on icon at bounding box center [182, 230] width 8 height 6
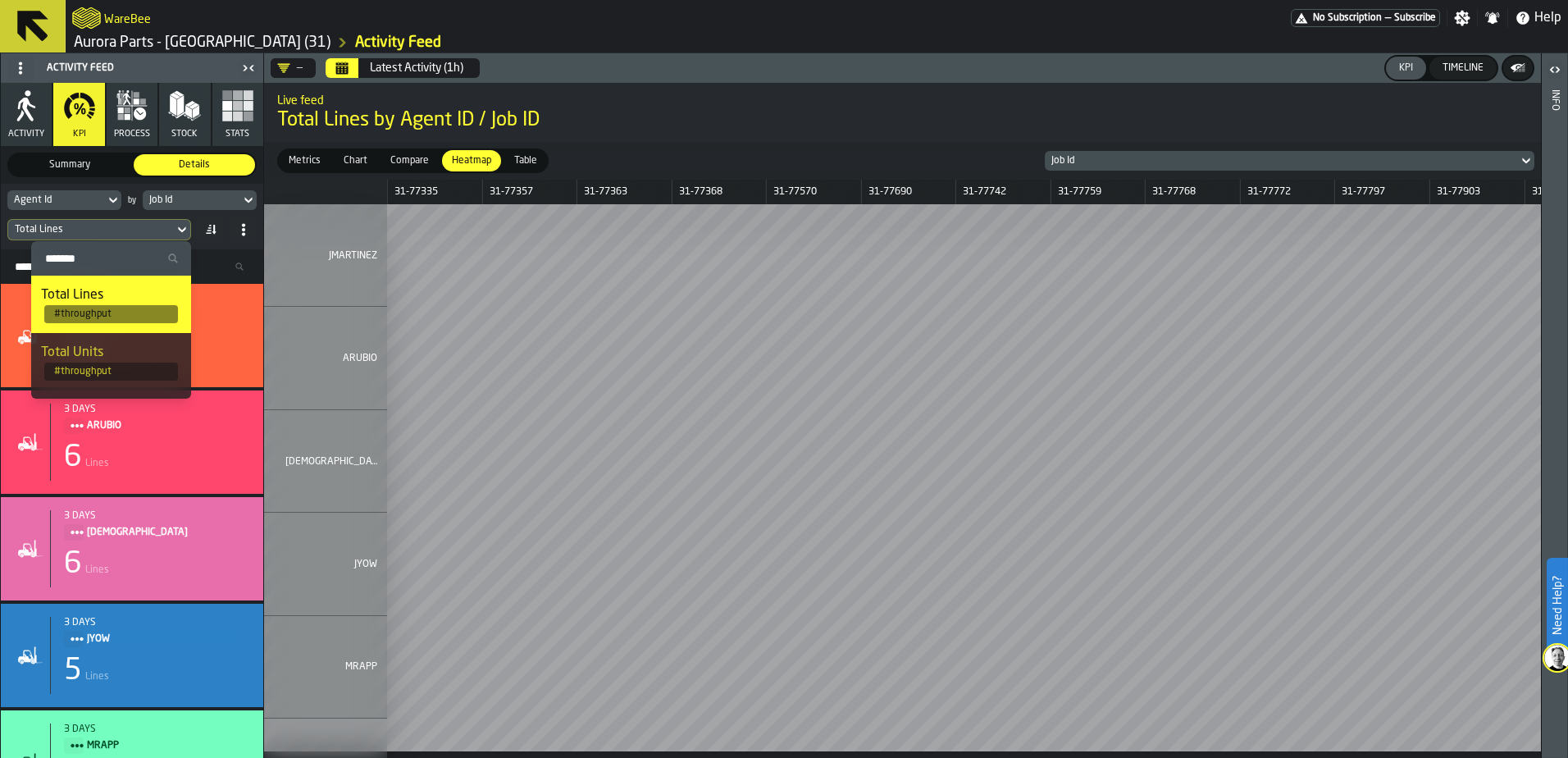
click at [182, 230] on icon at bounding box center [182, 230] width 16 height 20
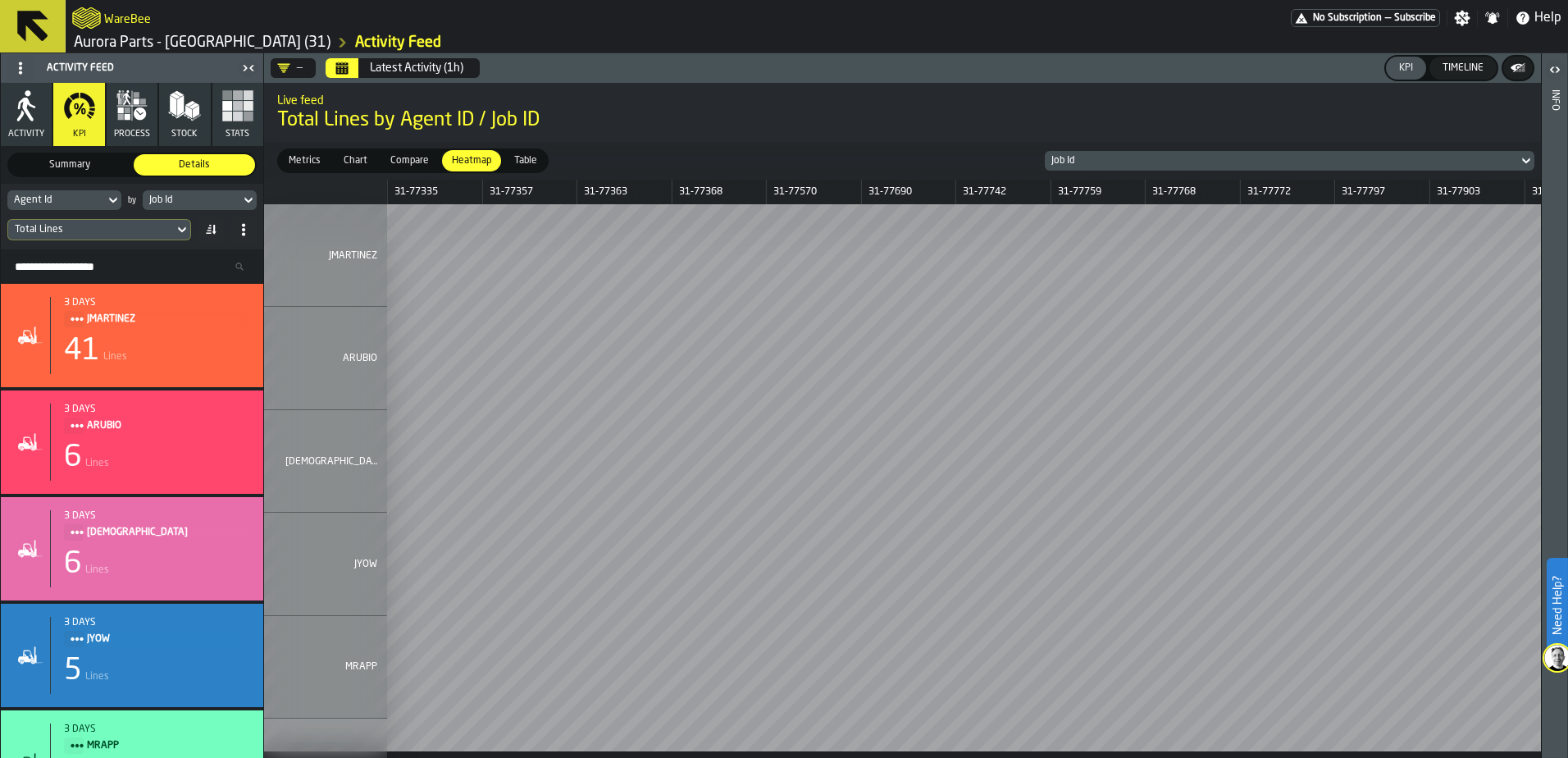
click at [138, 114] on icon "button" at bounding box center [132, 106] width 32 height 32
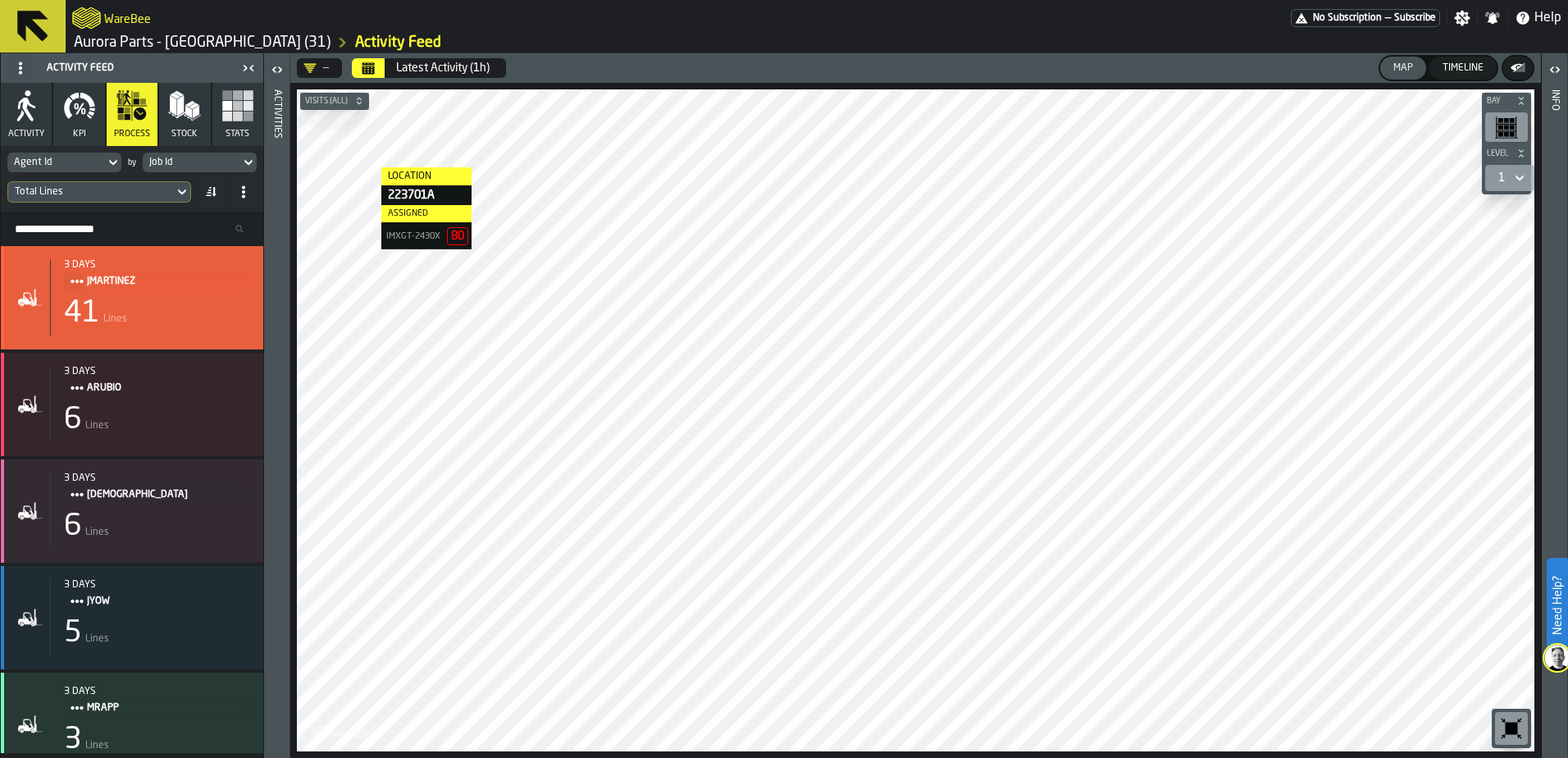
click at [209, 306] on div "41 Lines" at bounding box center [157, 313] width 186 height 32
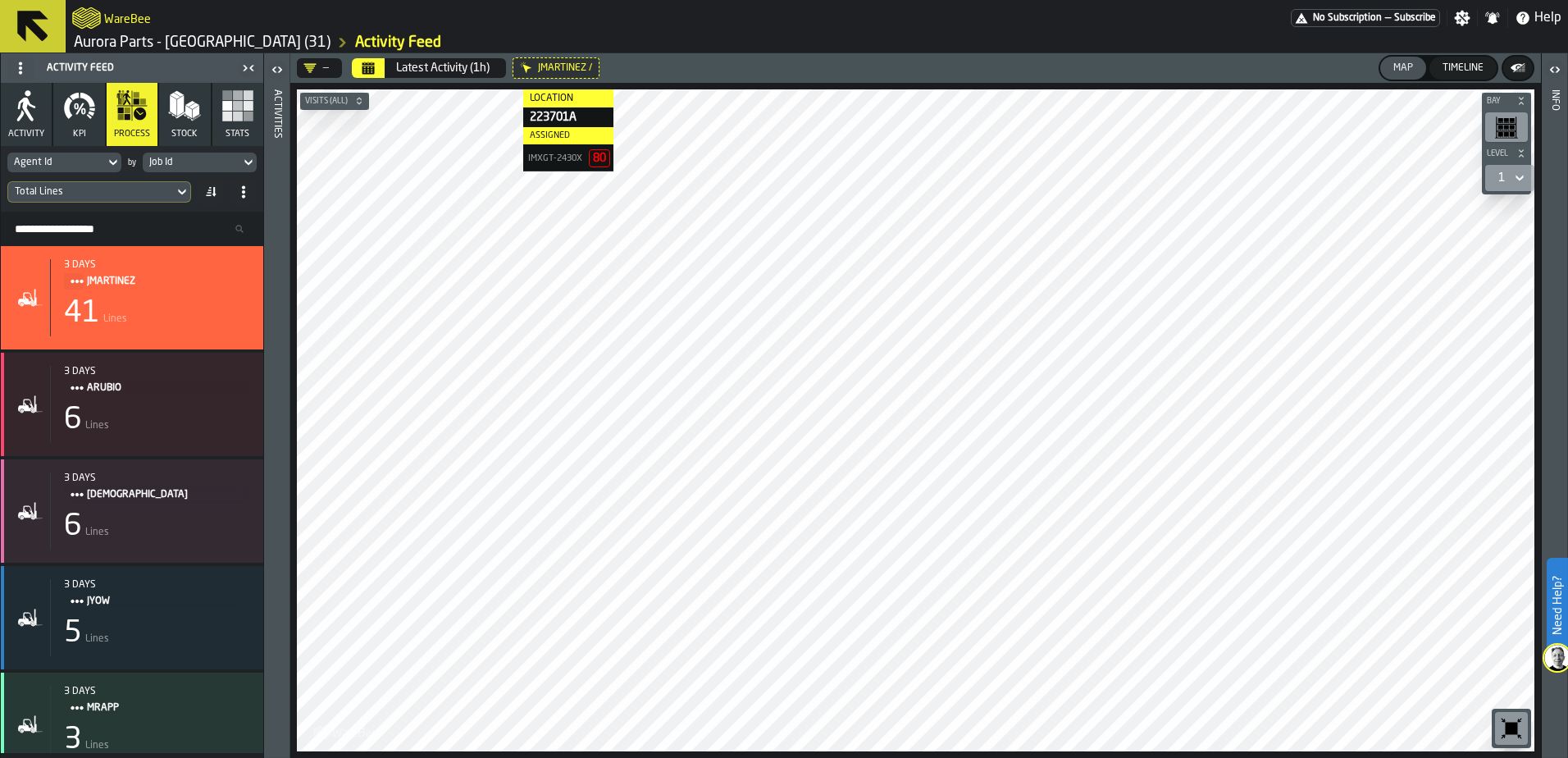
click at [453, 67] on div "Latest Activity (1h)" at bounding box center [443, 67] width 94 height 13
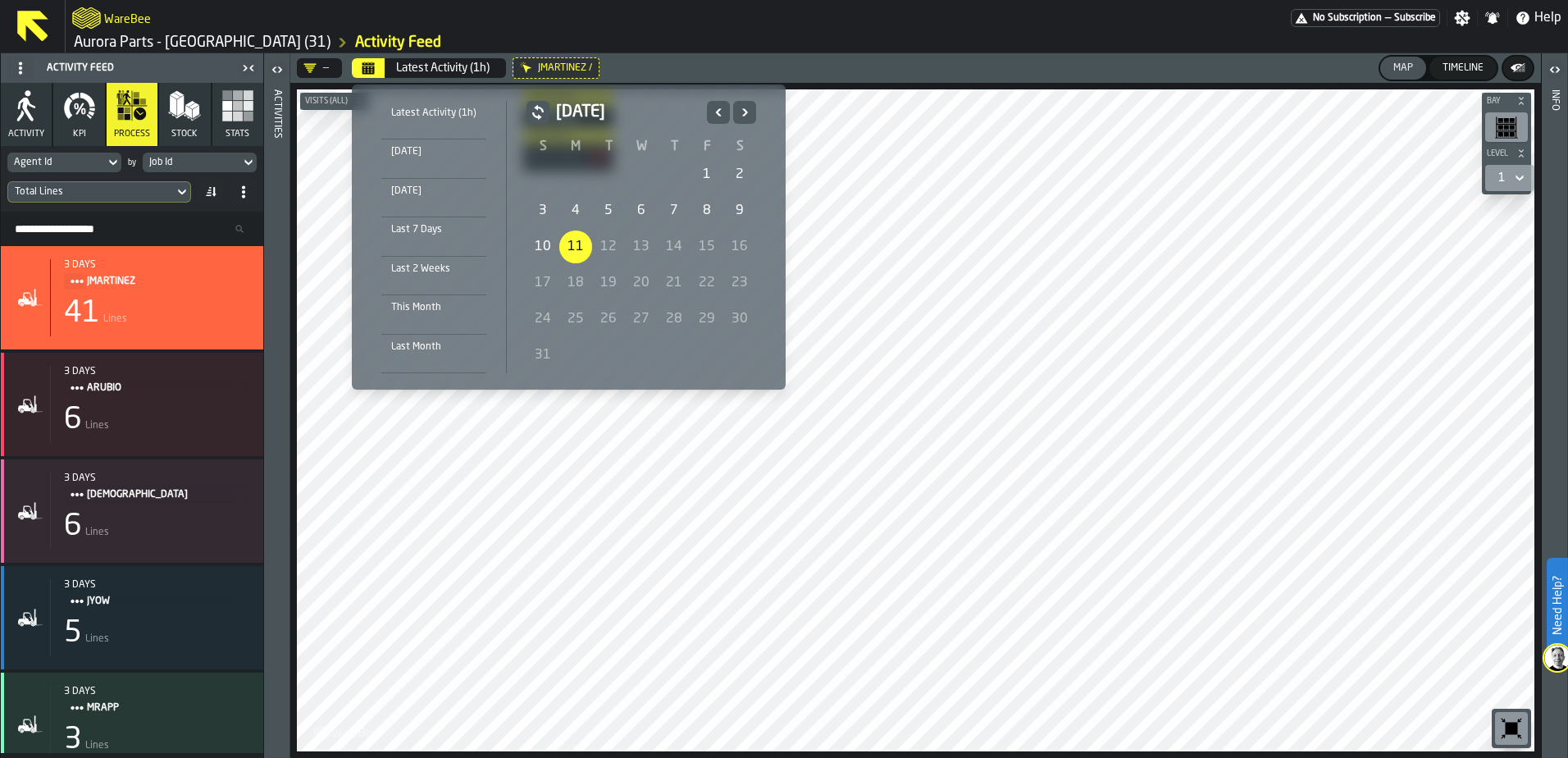
drag, startPoint x: 412, startPoint y: 348, endPoint x: 417, endPoint y: 295, distance: 53.2
click at [417, 295] on ul "Latest Activity (1h) [DATE] [DATE] Last 7 Days Last 2 Weeks This Month Last Mon…" at bounding box center [438, 236] width 138 height 272
click at [416, 300] on div "This Month" at bounding box center [433, 307] width 105 height 18
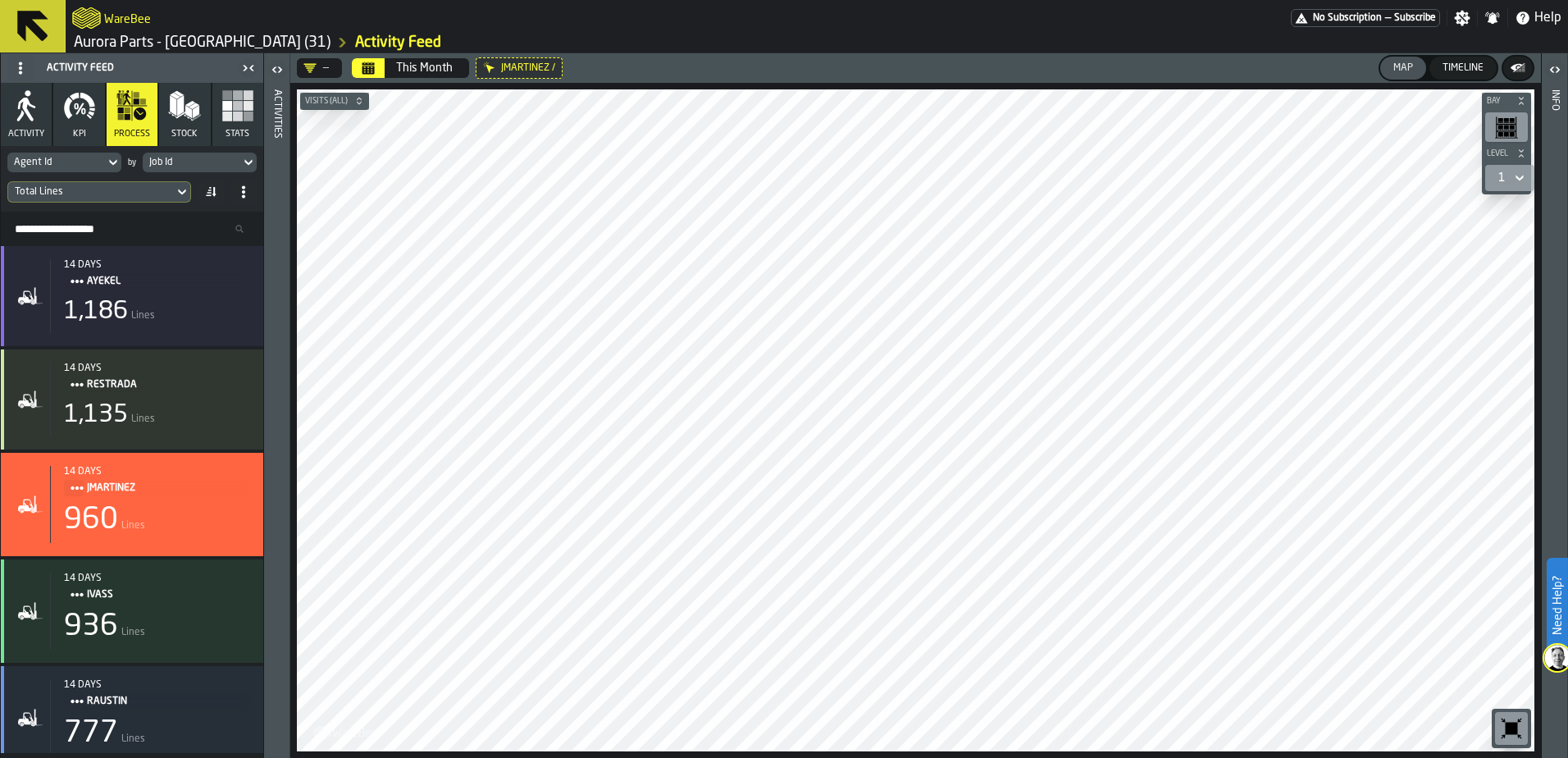
click at [187, 117] on icon "button" at bounding box center [184, 106] width 32 height 32
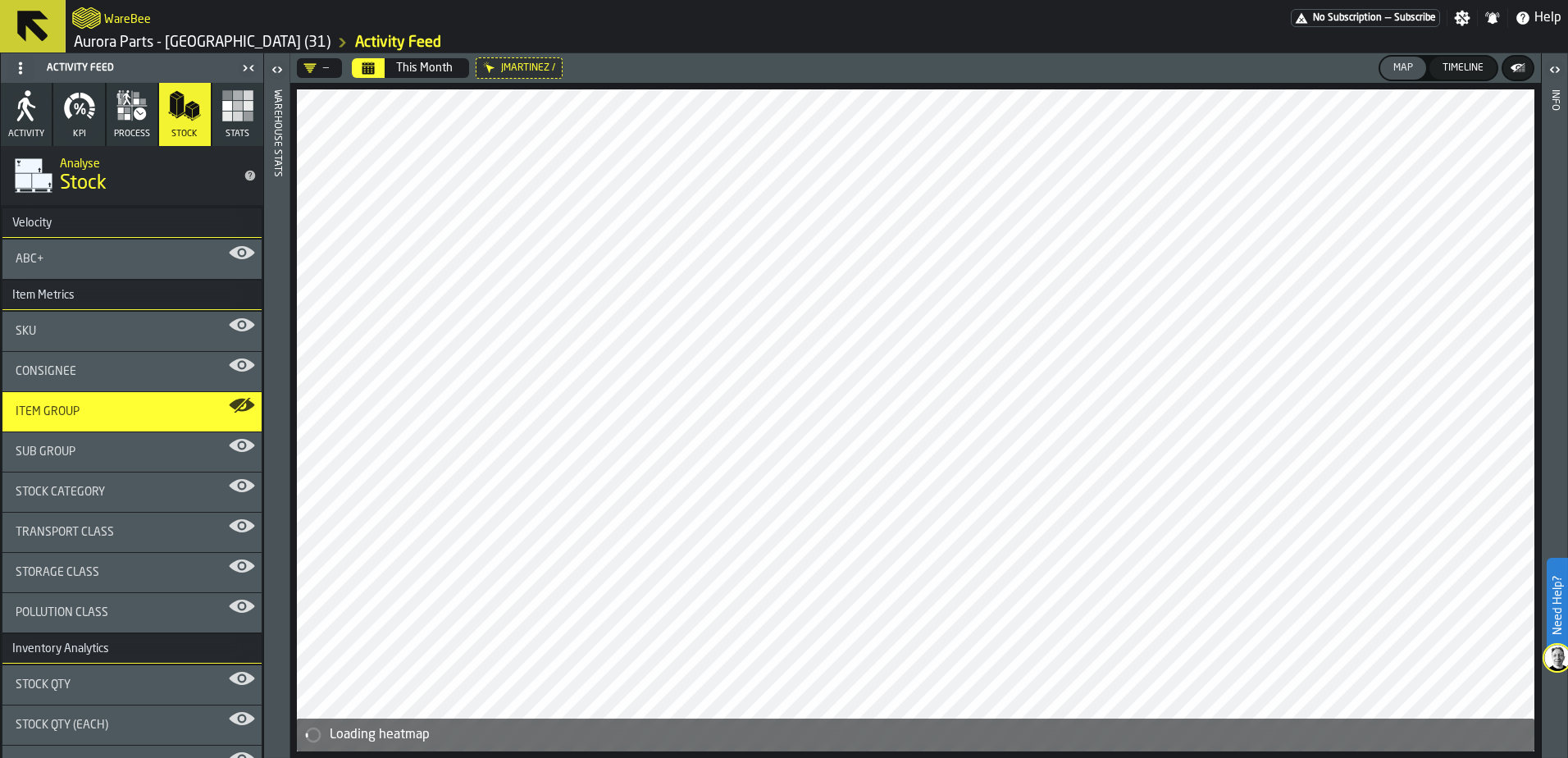
click at [70, 679] on span "Stock Qty" at bounding box center [43, 685] width 55 height 13
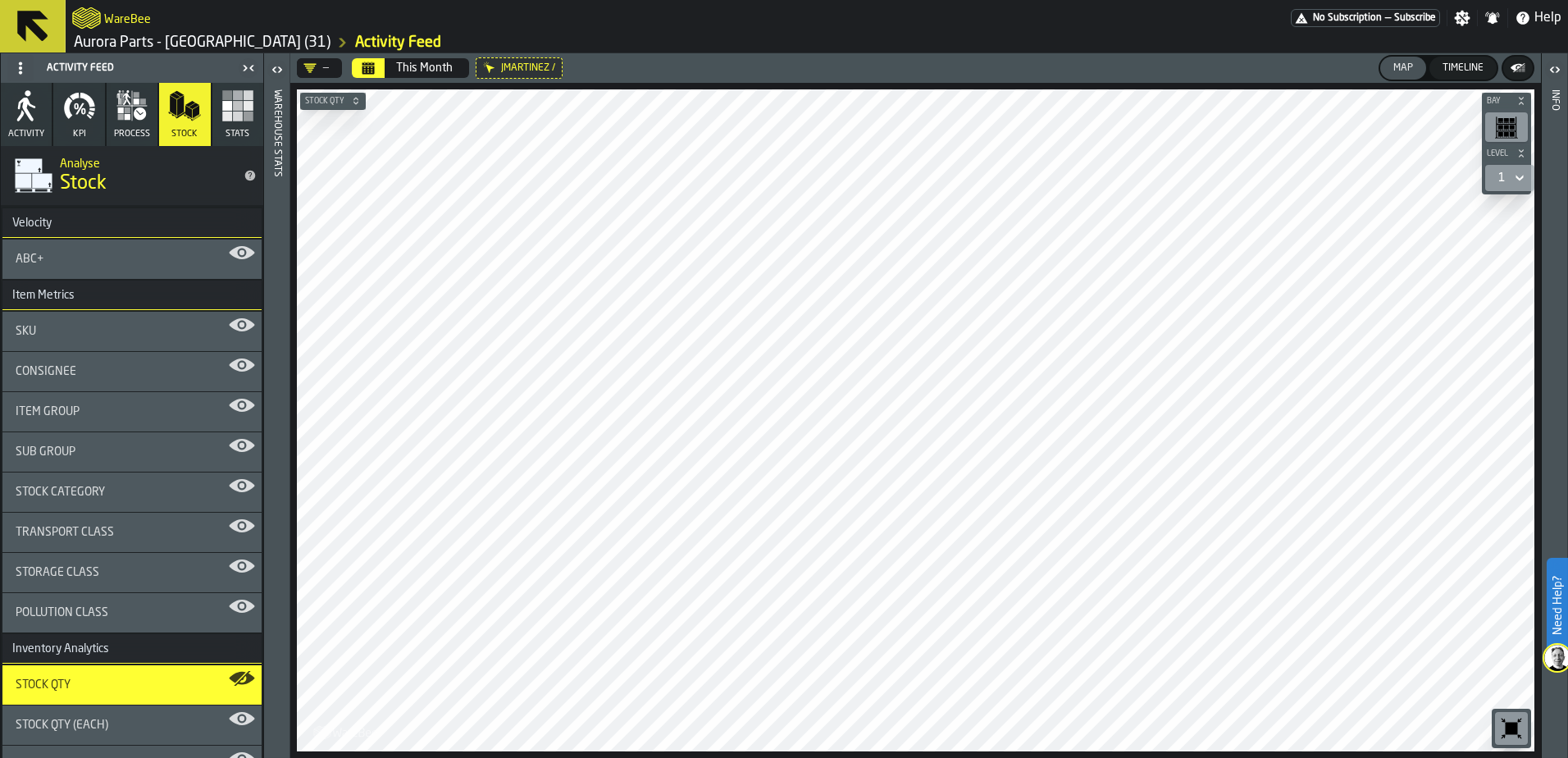
click at [1358, 757] on html "Need Help? WareBee No Subscription — Subscribe Settings Notifications Help Auro…" at bounding box center [784, 379] width 1568 height 758
click at [1287, 757] on html "Need Help? WareBee No Subscription — Subscribe Settings Notifications Help Auro…" at bounding box center [784, 379] width 1568 height 758
click at [1289, 75] on div "— This Month JMARTINEZ / Map Timeline Bay Level 1 M A K I N G W A R E H O U S E…" at bounding box center [915, 405] width 1251 height 705
click at [1520, 179] on icon at bounding box center [1519, 178] width 8 height 6
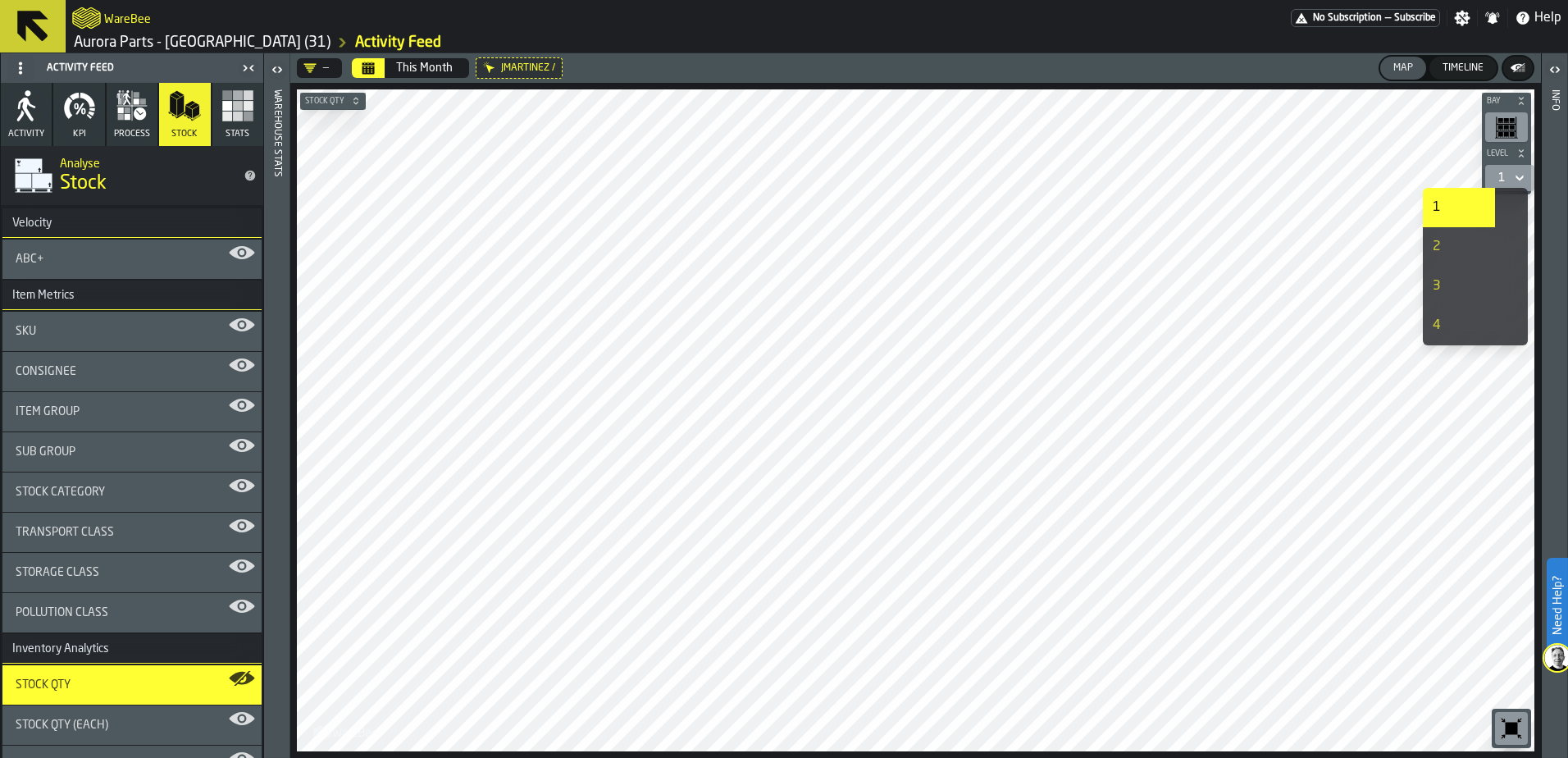
click at [1445, 244] on div "2" at bounding box center [1459, 247] width 53 height 20
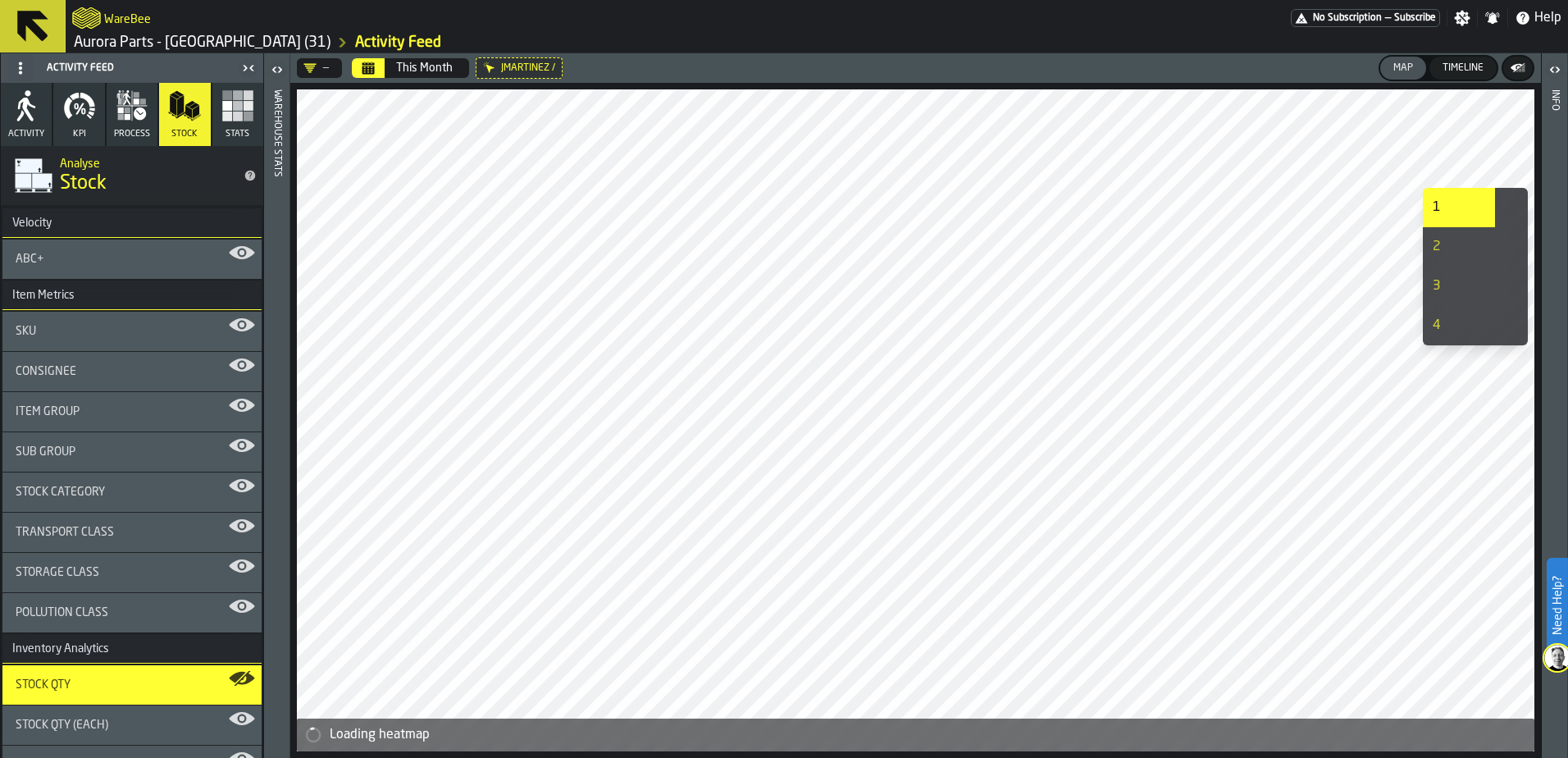
click at [1443, 279] on div "3" at bounding box center [1459, 286] width 53 height 20
click at [1441, 323] on div "4" at bounding box center [1459, 325] width 53 height 20
click at [1440, 248] on div "2" at bounding box center [1459, 247] width 53 height 20
click at [1447, 279] on div "3" at bounding box center [1459, 286] width 53 height 20
click at [1445, 328] on div "4" at bounding box center [1459, 325] width 53 height 20
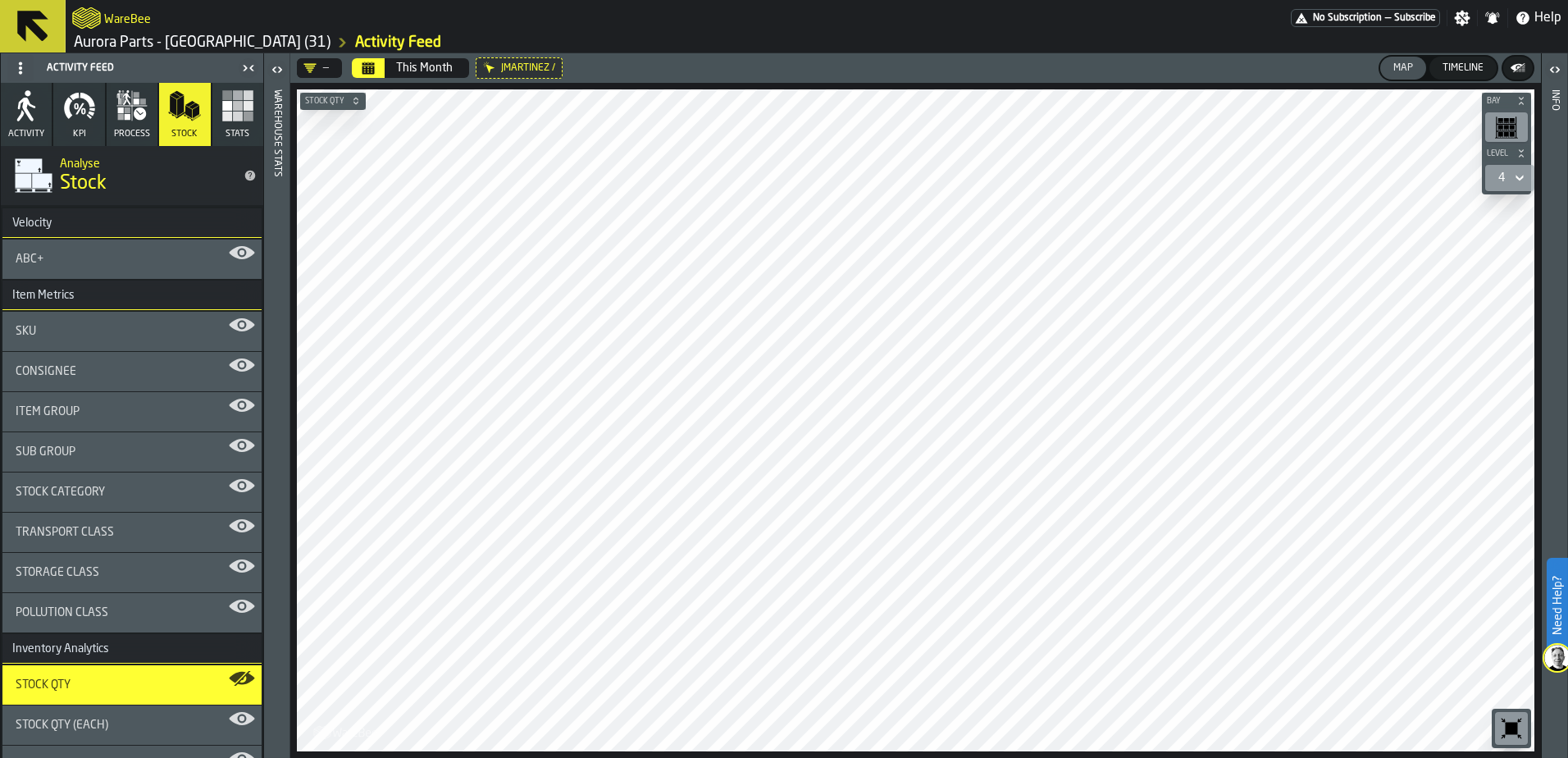
click at [1515, 177] on icon at bounding box center [1519, 178] width 16 height 20
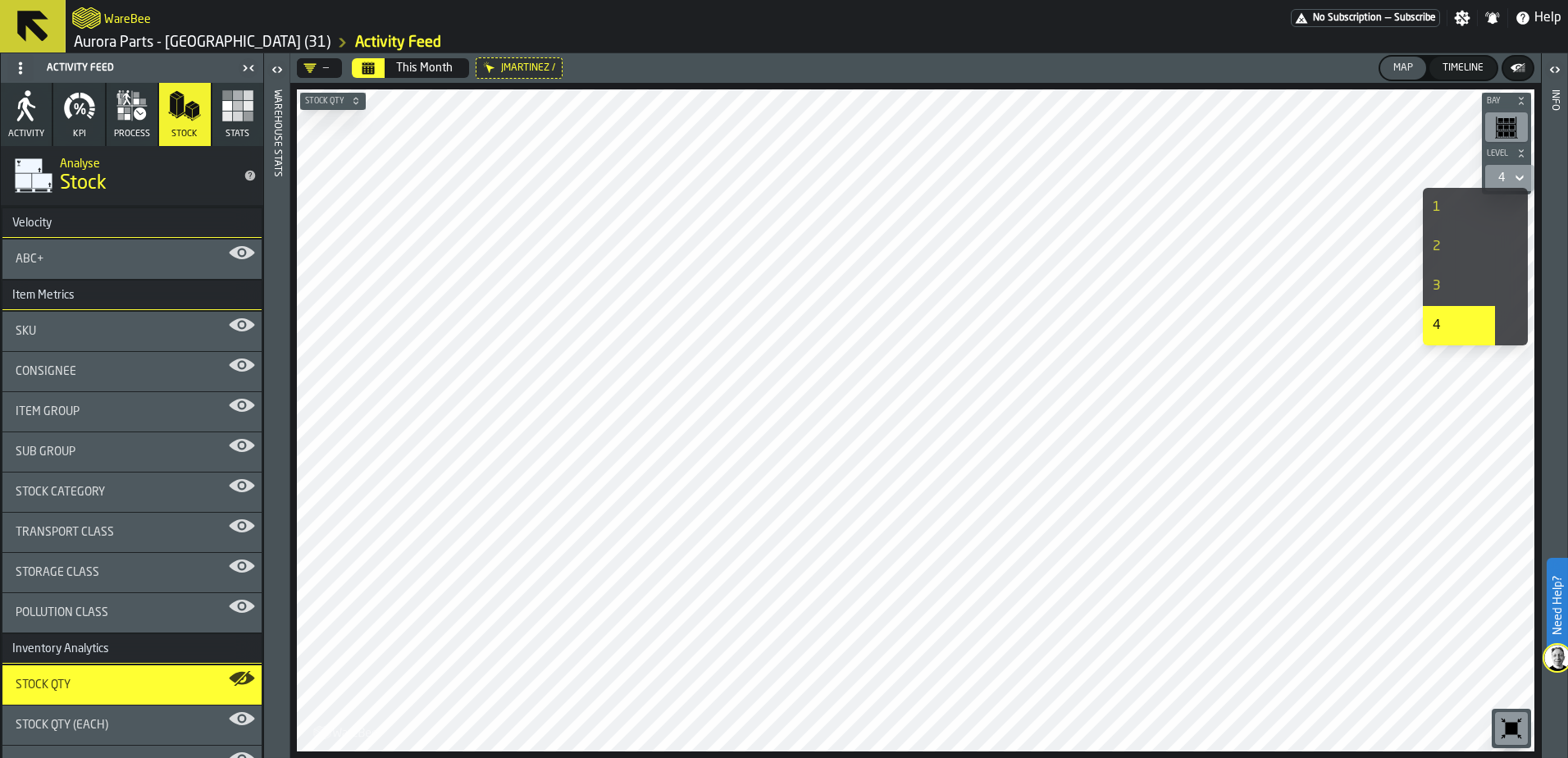
click at [1449, 209] on div "1" at bounding box center [1459, 207] width 53 height 20
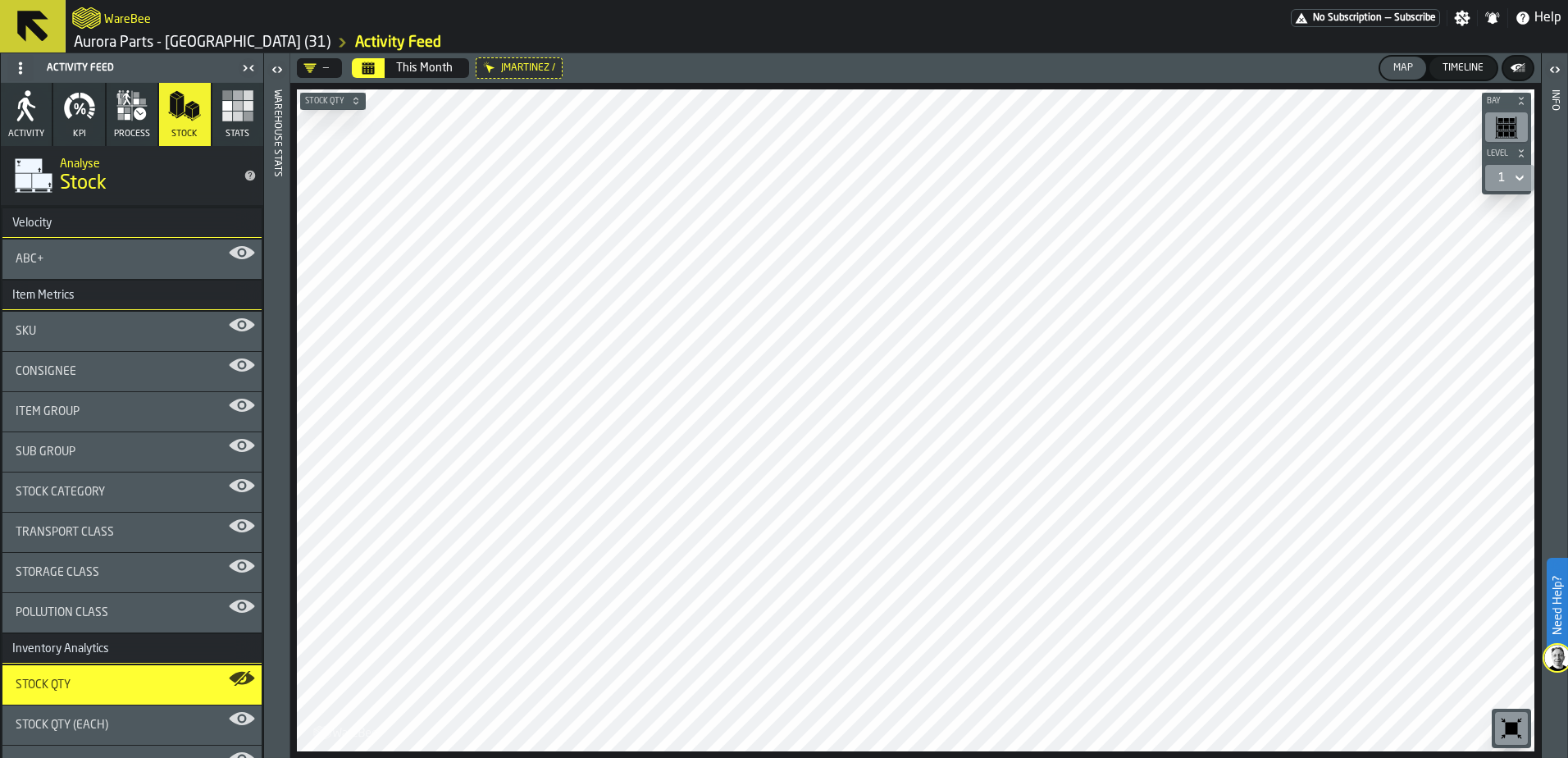
click at [27, 264] on span "ABC+" at bounding box center [29, 259] width 28 height 13
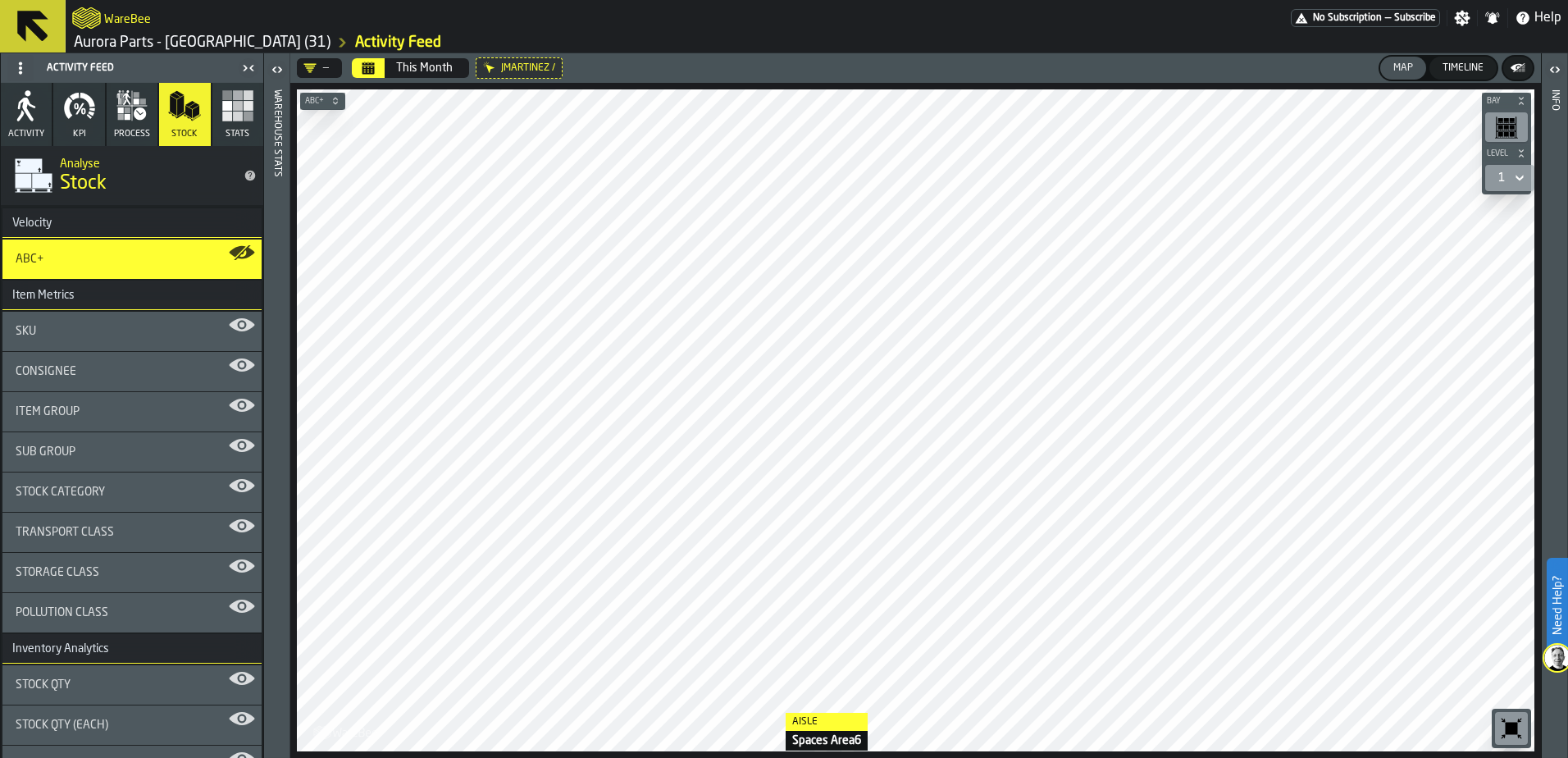
click at [769, 757] on html "Need Help? WareBee No Subscription — Subscribe Settings Notifications Help Auro…" at bounding box center [784, 379] width 1568 height 758
